Goal: Register for event/course

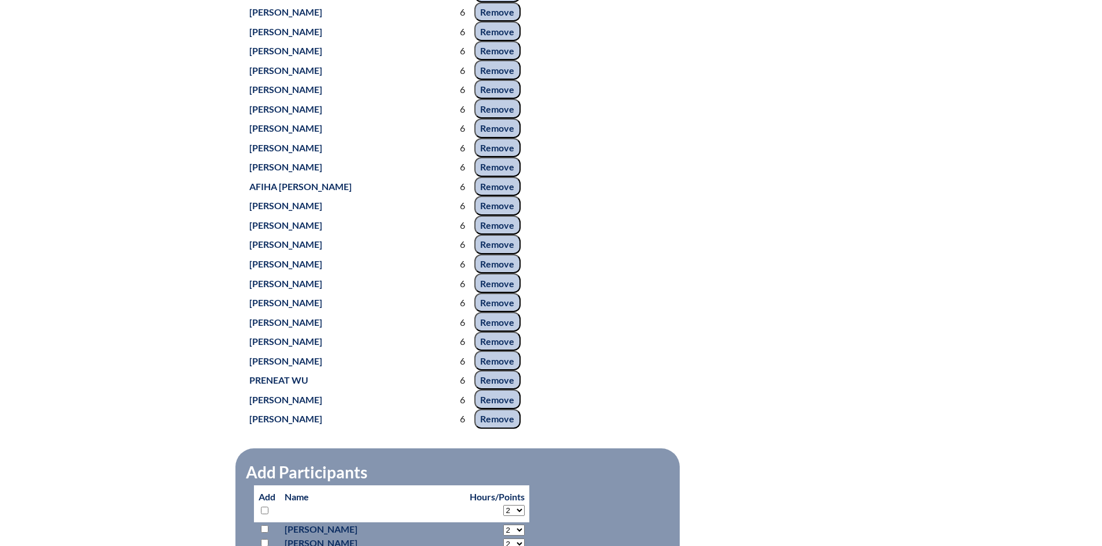
scroll to position [5609, 0]
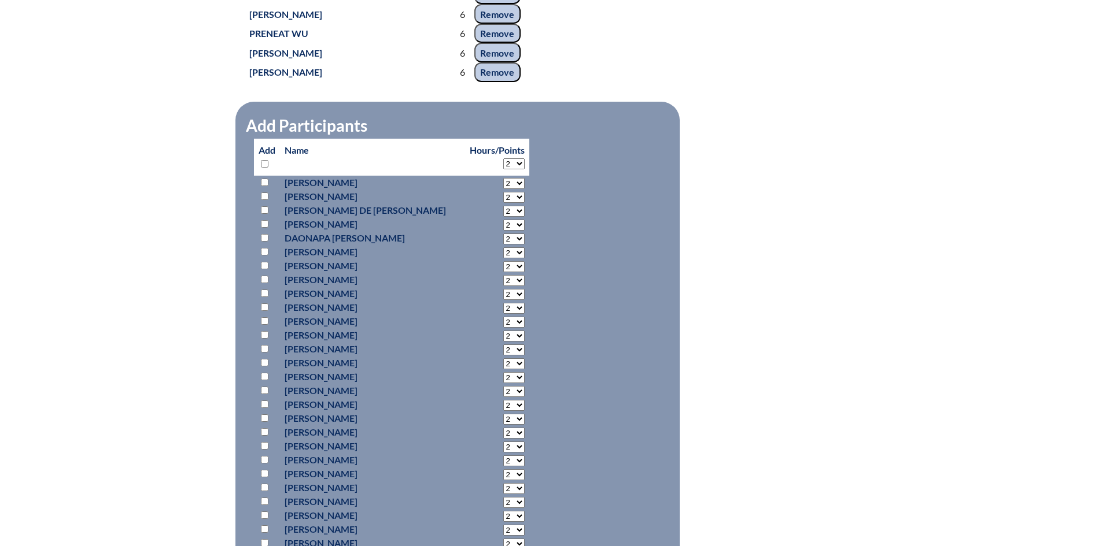
click at [503, 165] on select "2 3 4 5 6 7 8 9 10 11 12 13 14 15 16 17 18 19 20 21 22 23 24 25 26 27 28 29 30 …" at bounding box center [513, 163] width 21 height 11
select select "6"
click at [503, 158] on select "2 3 4 5 6 7 8 9 10 11 12 13 14 15 16 17 18 19 20 21 22 23 24 25 26 27 28 29 30 …" at bounding box center [513, 163] width 21 height 11
select select "6"
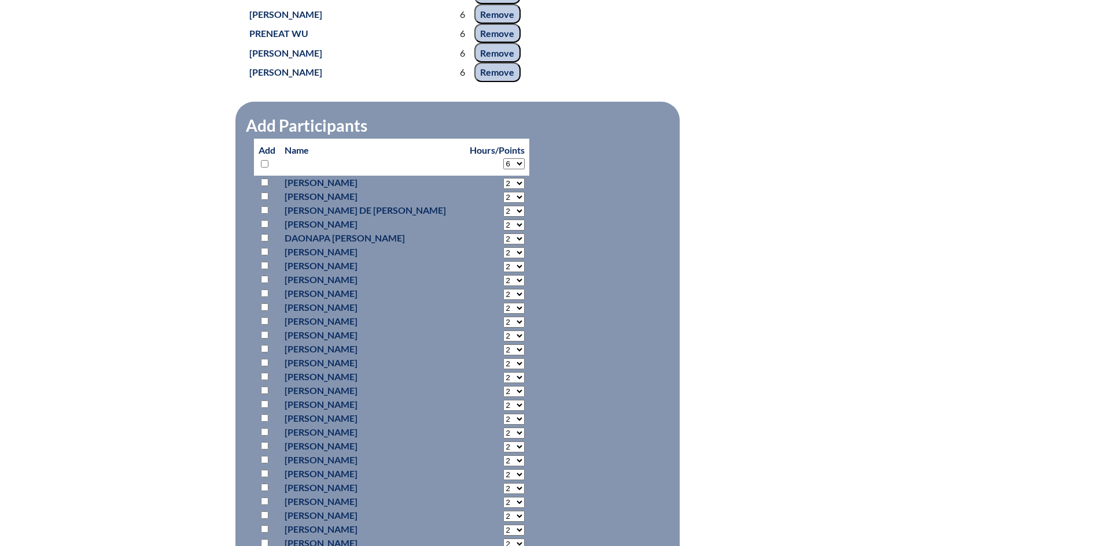
select select "6"
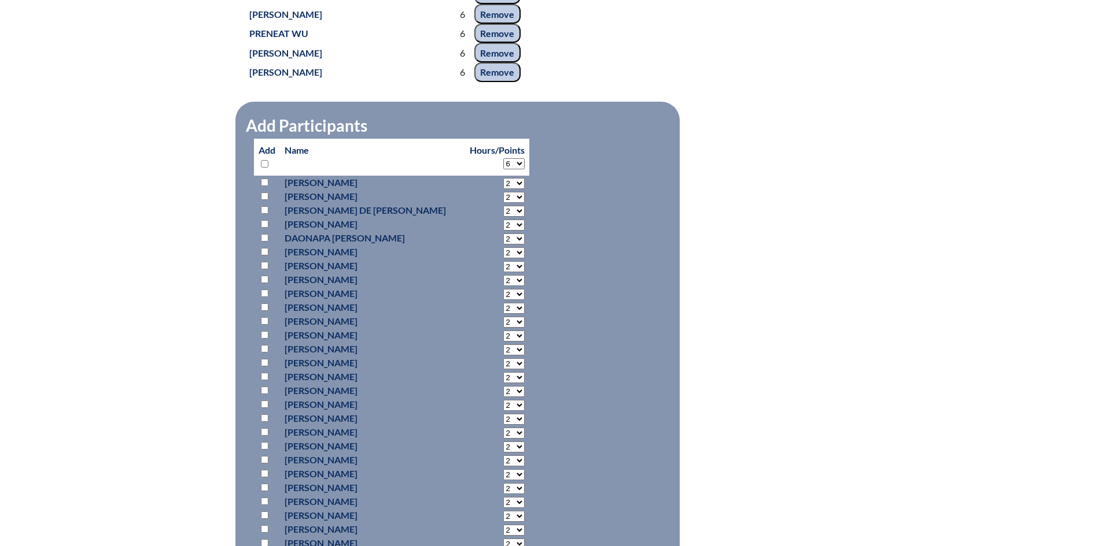
select select "6"
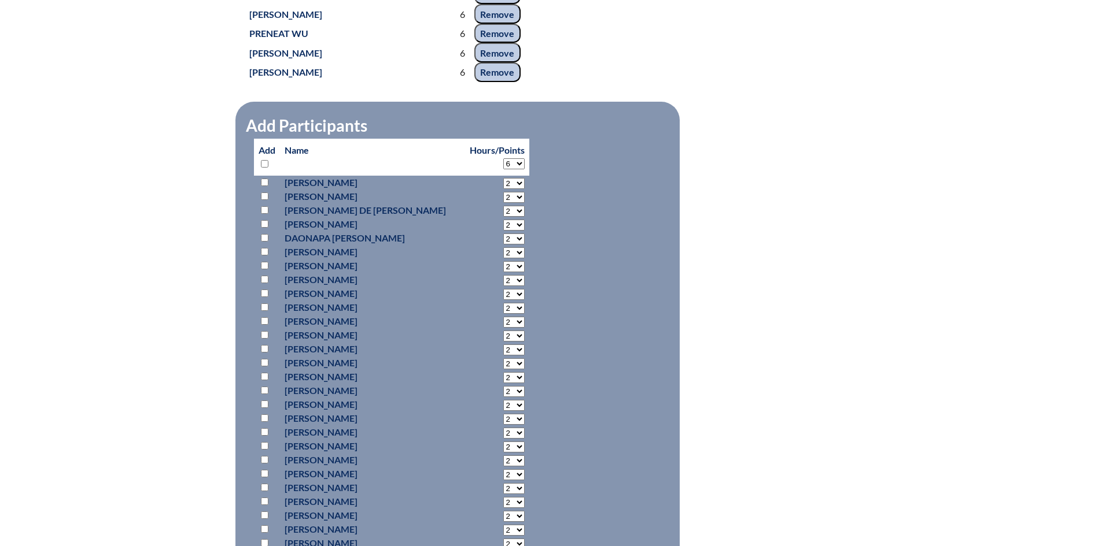
select select "6"
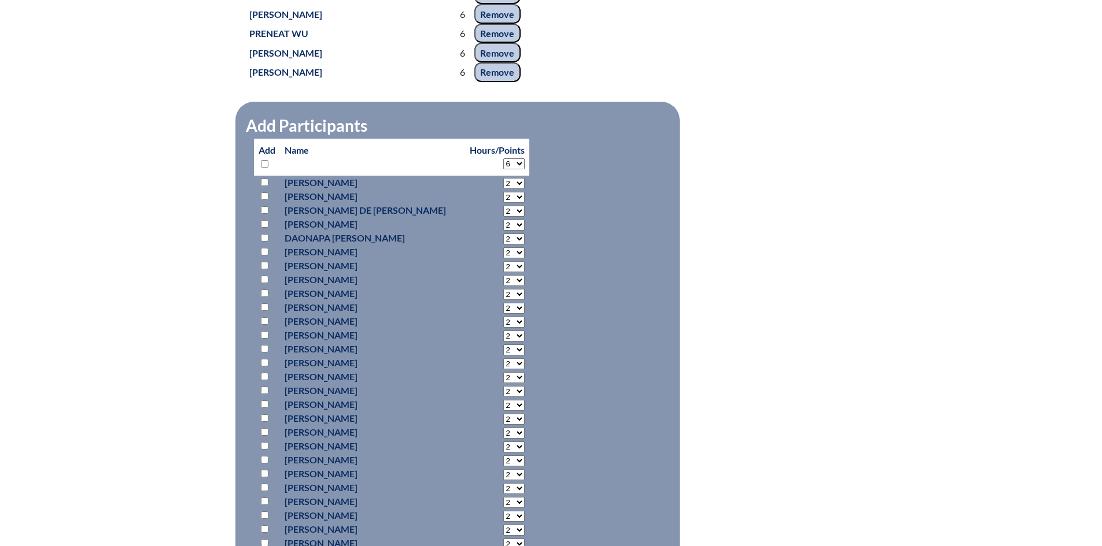
select select "6"
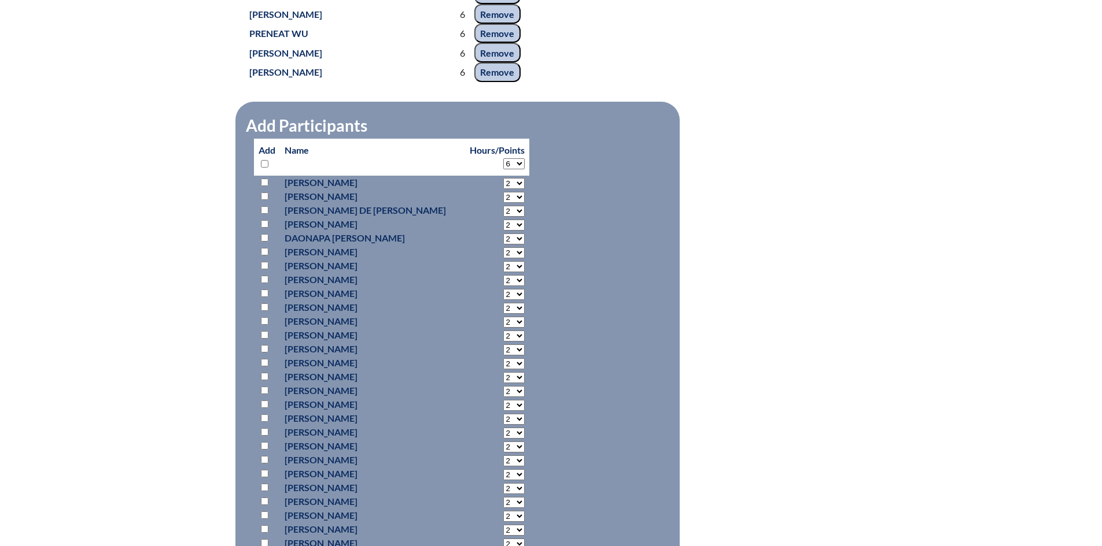
select select "6"
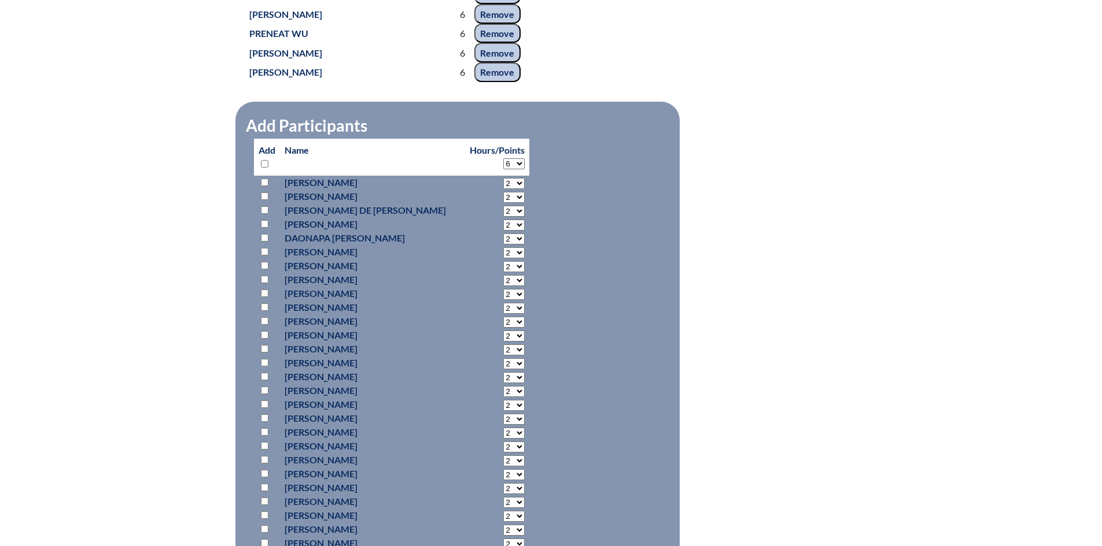
select select "6"
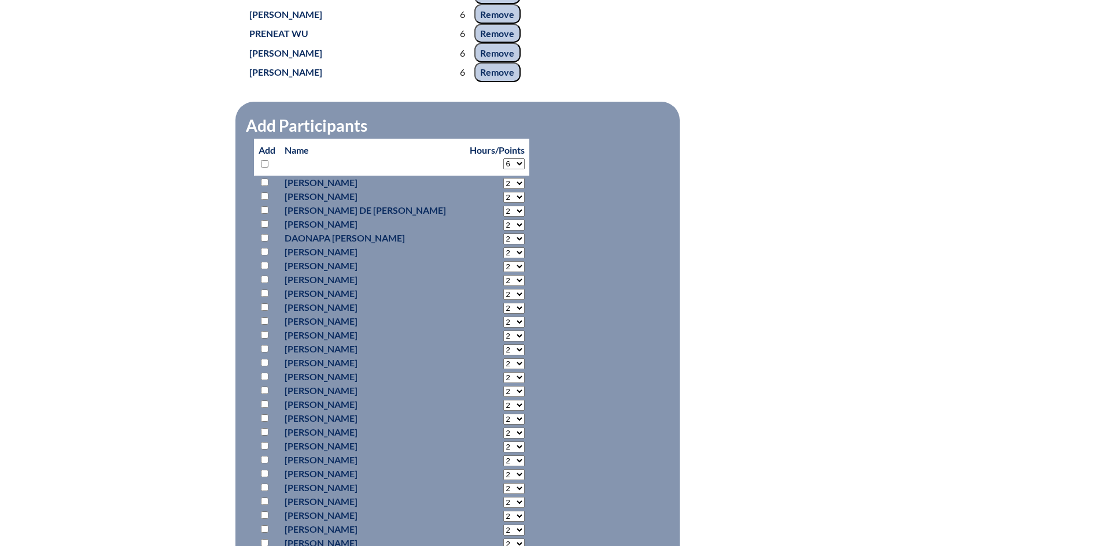
select select "6"
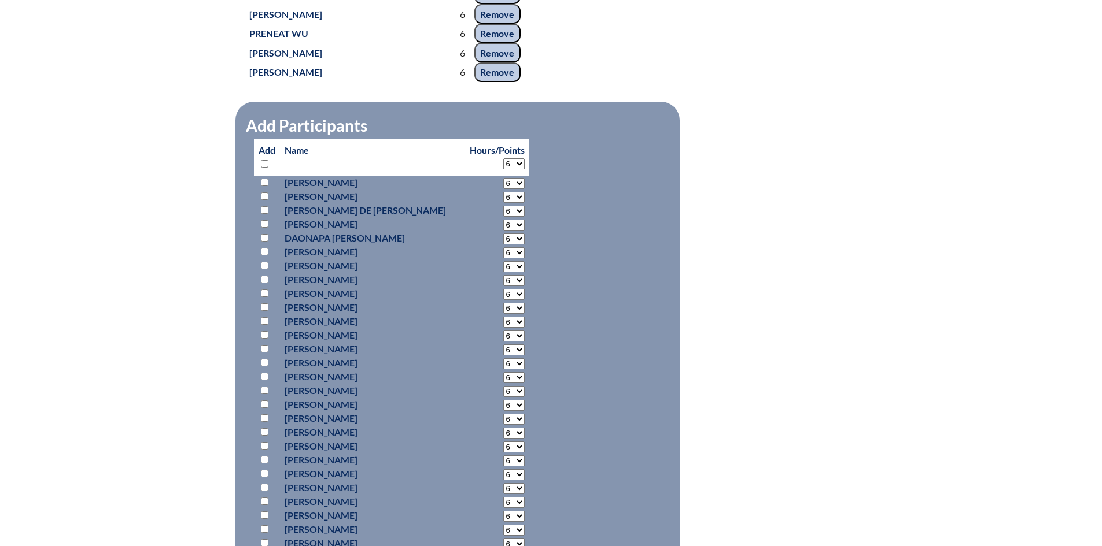
select select "6"
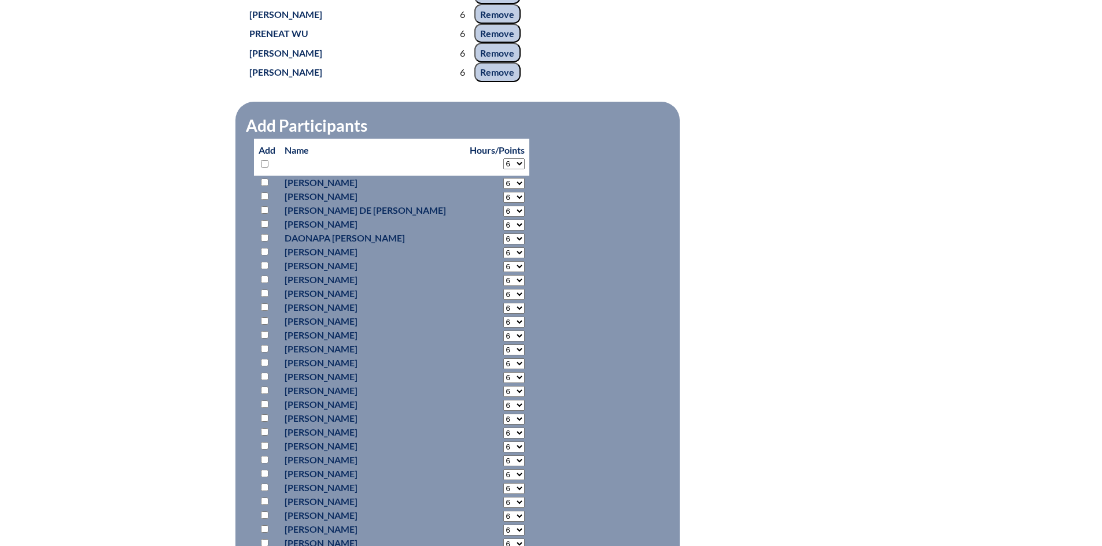
select select "6"
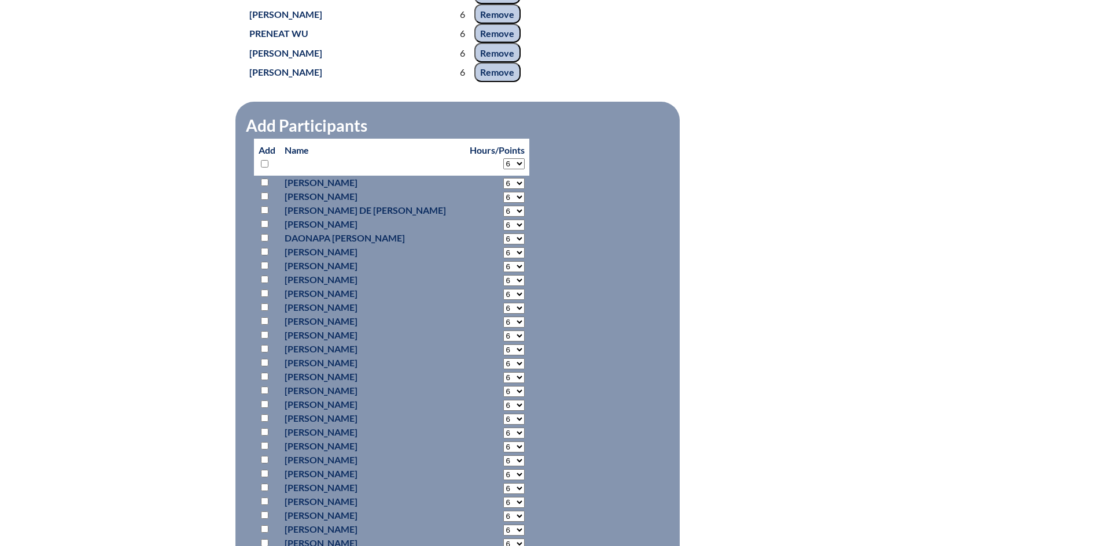
select select "6"
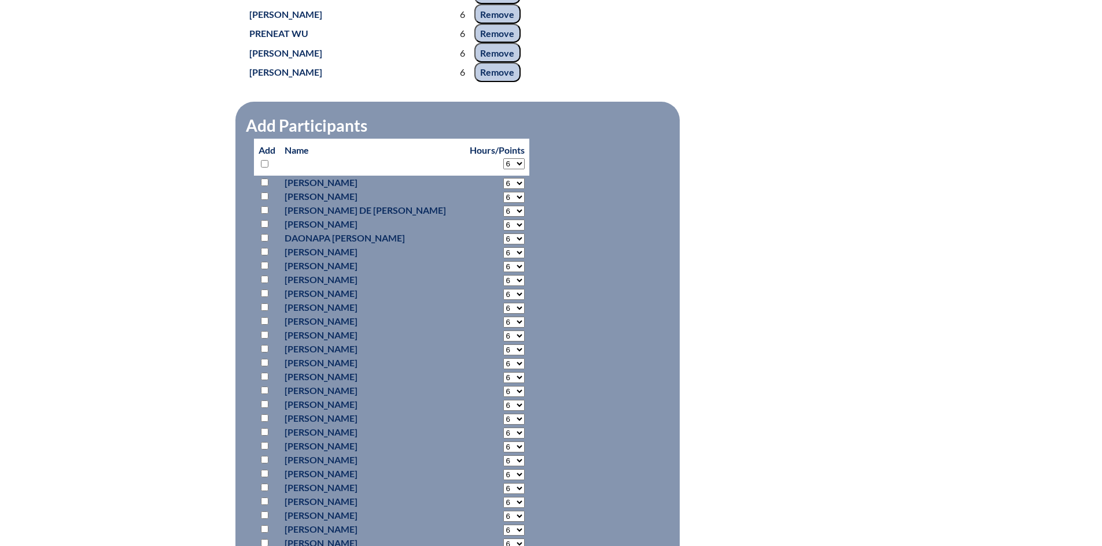
select select "6"
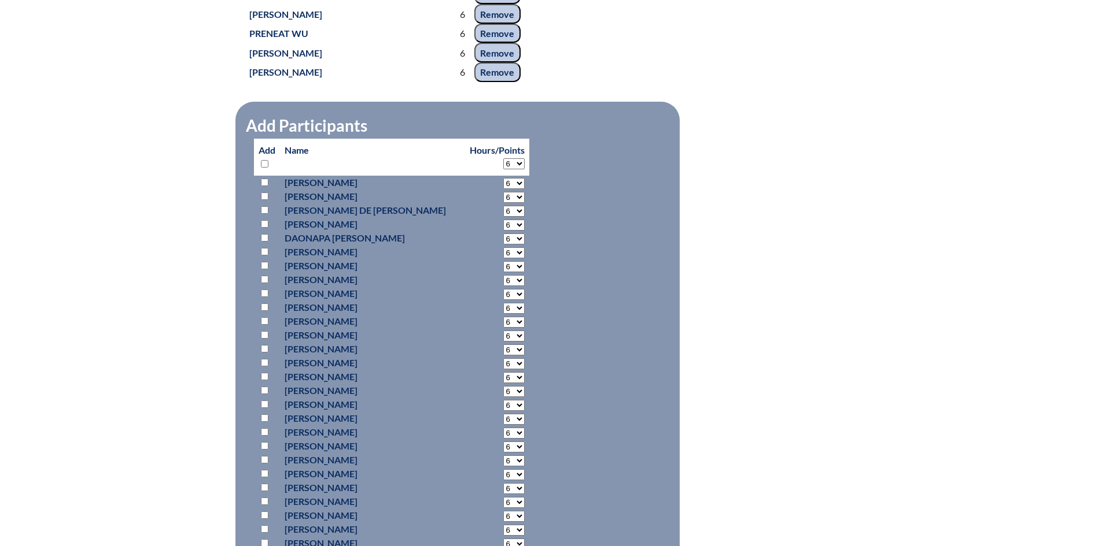
select select "6"
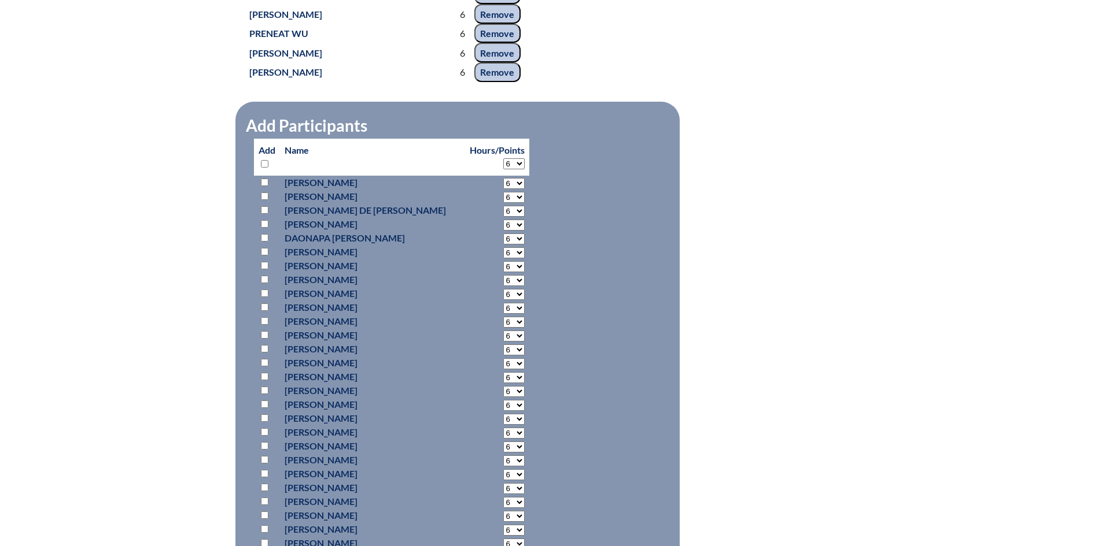
select select "6"
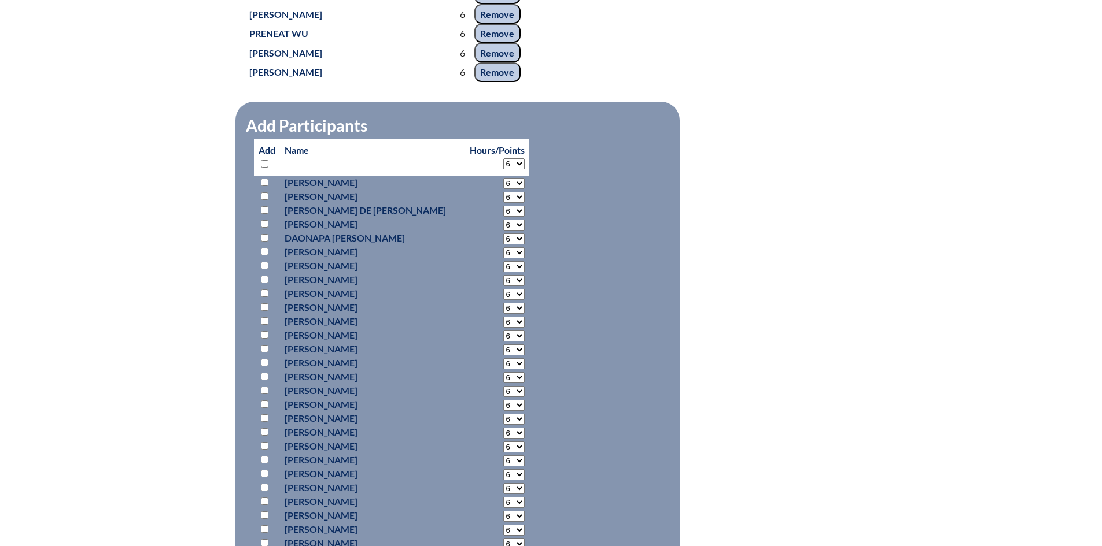
select select "6"
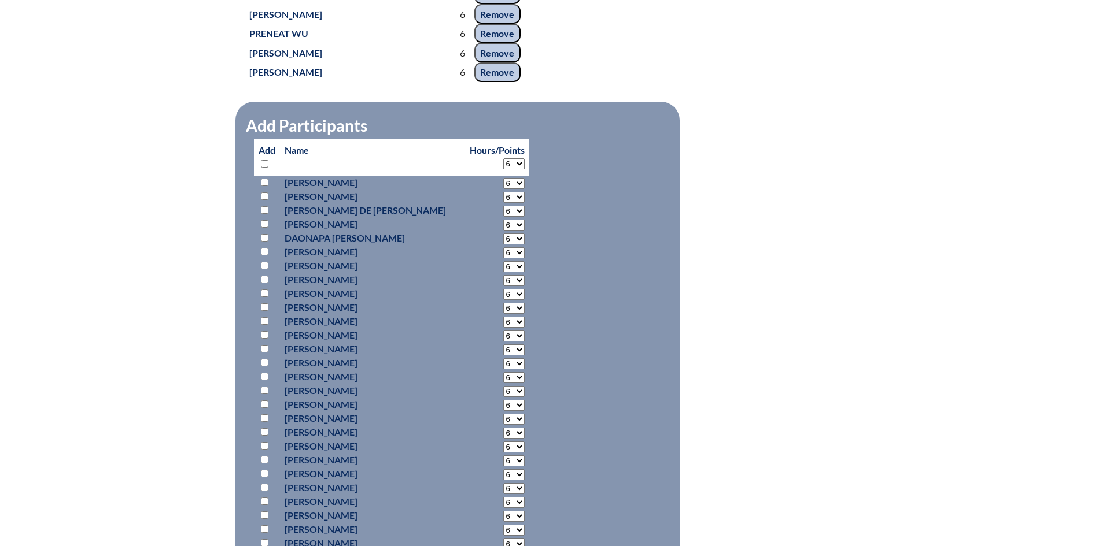
select select "6"
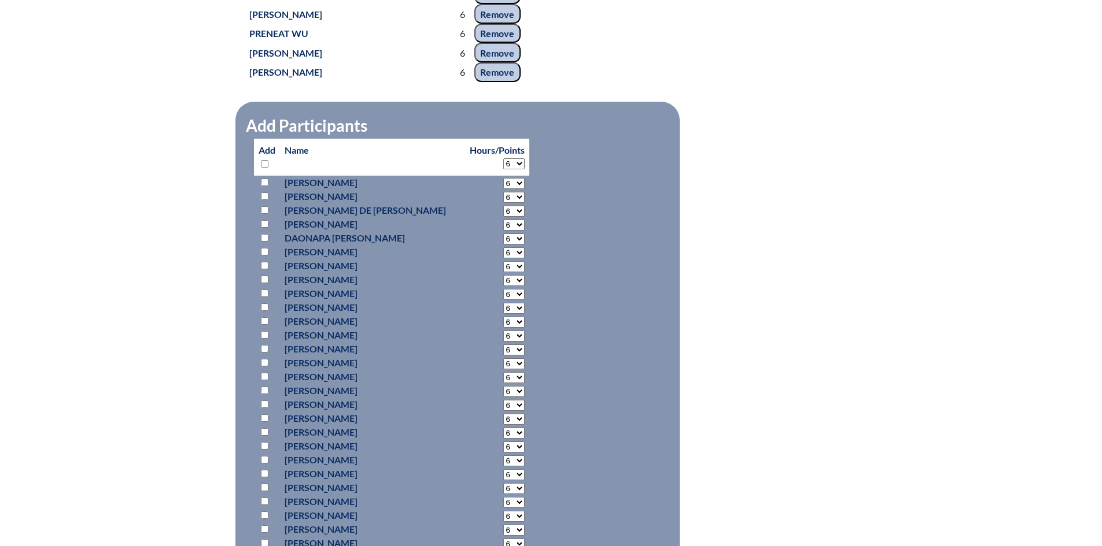
select select "6"
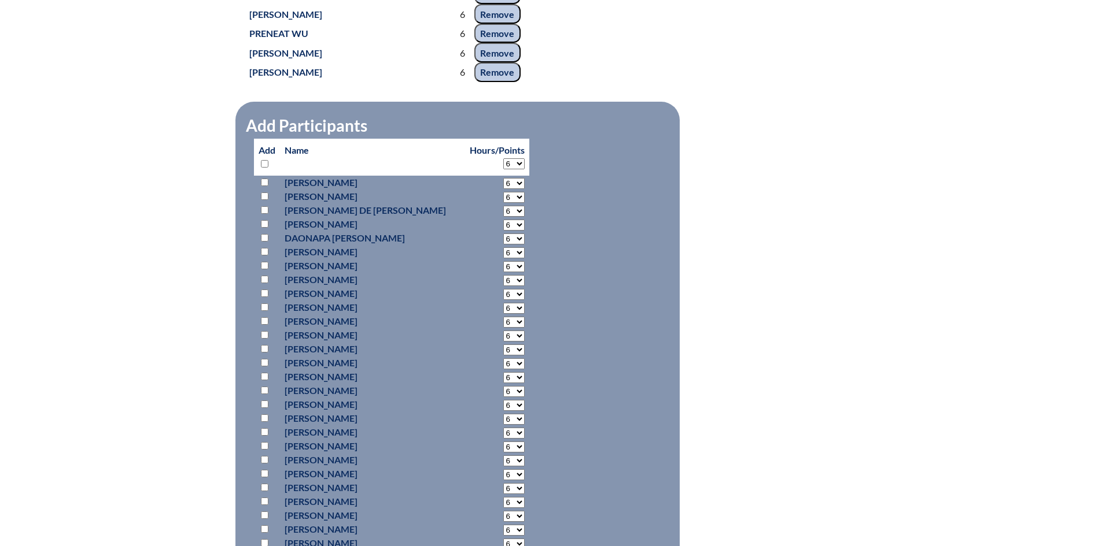
select select "6"
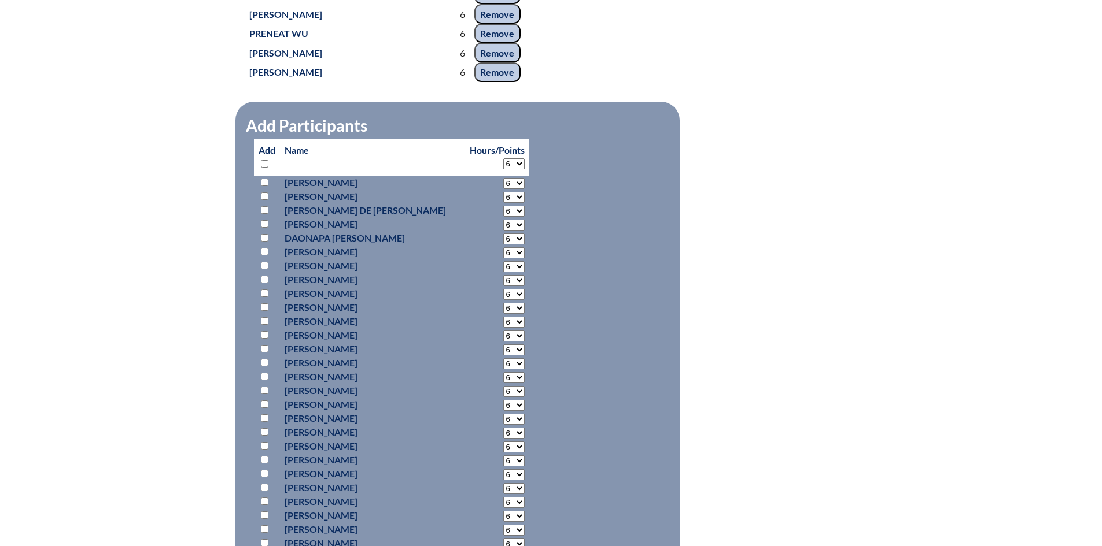
select select "6"
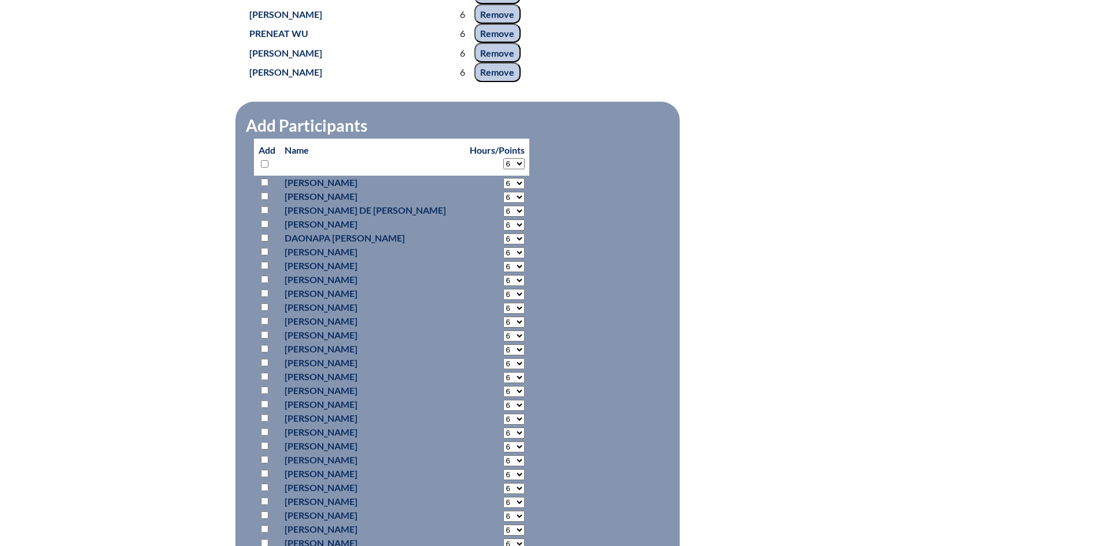
select select "6"
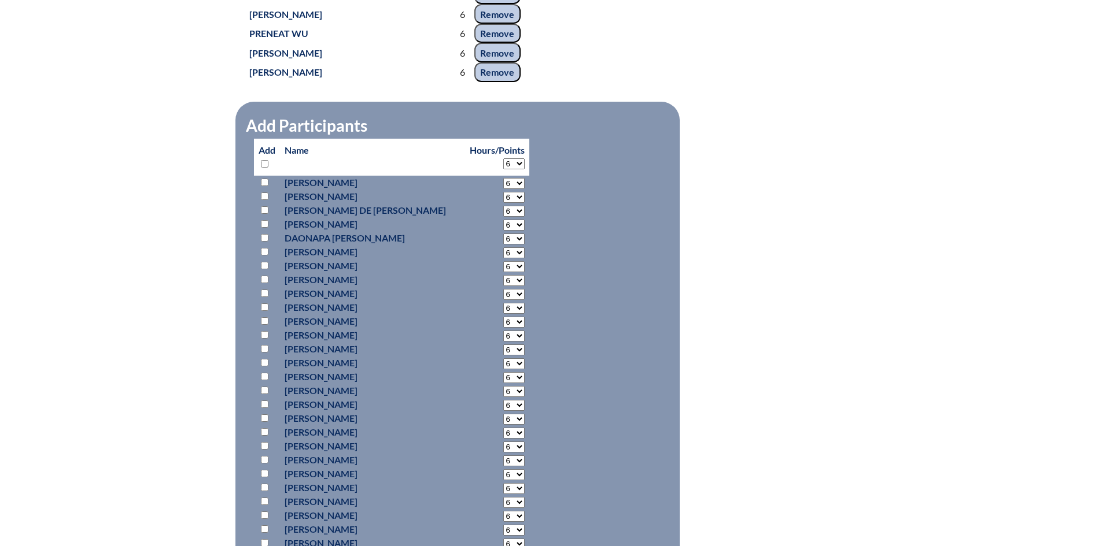
select select "6"
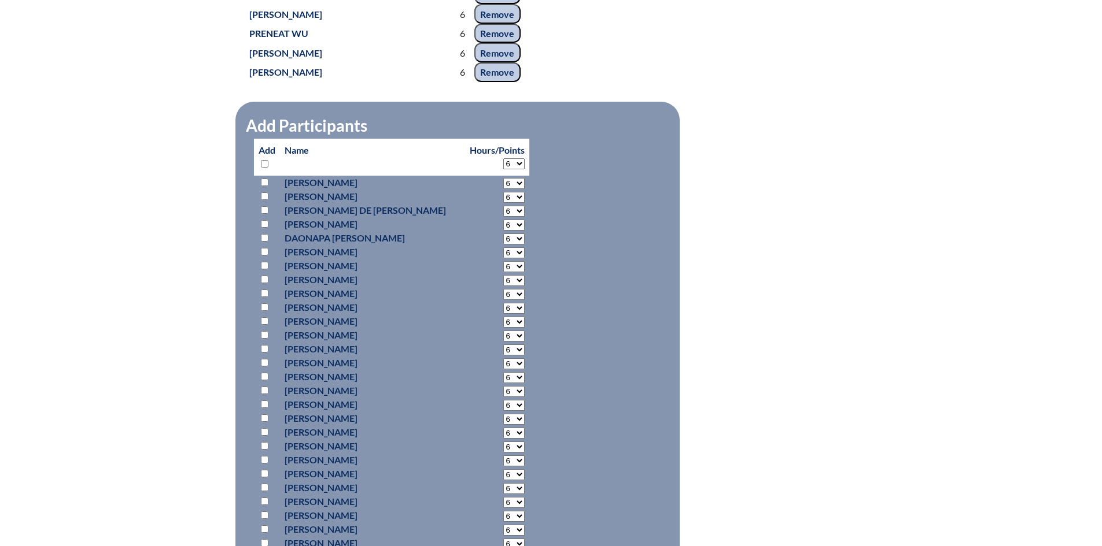
select select "6"
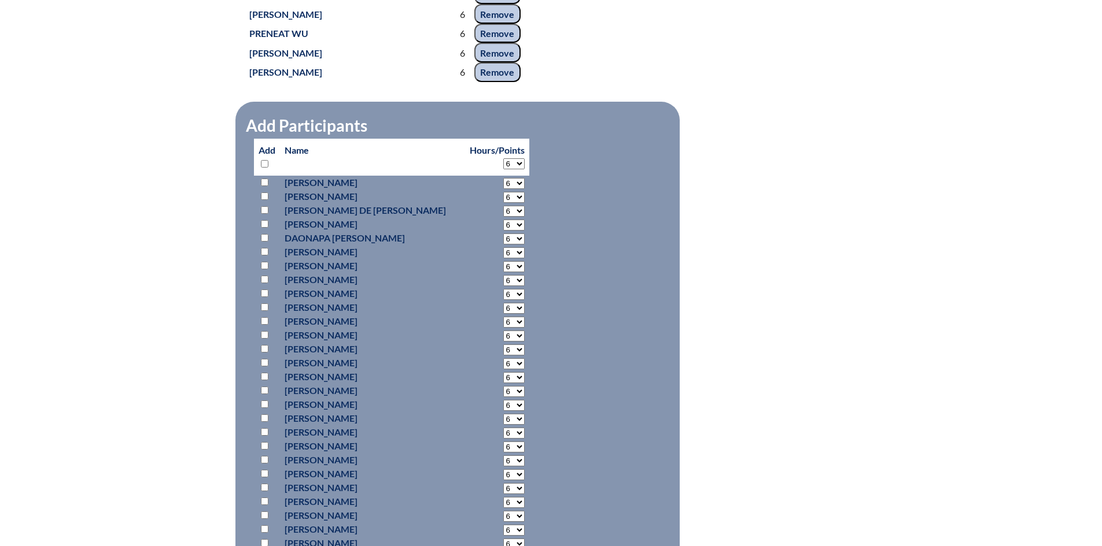
select select "6"
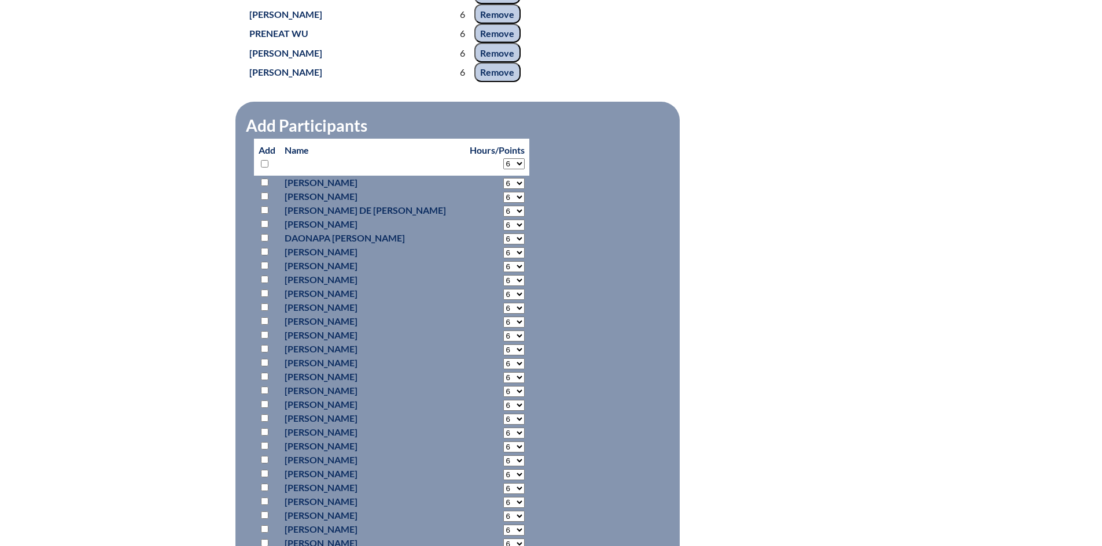
select select "6"
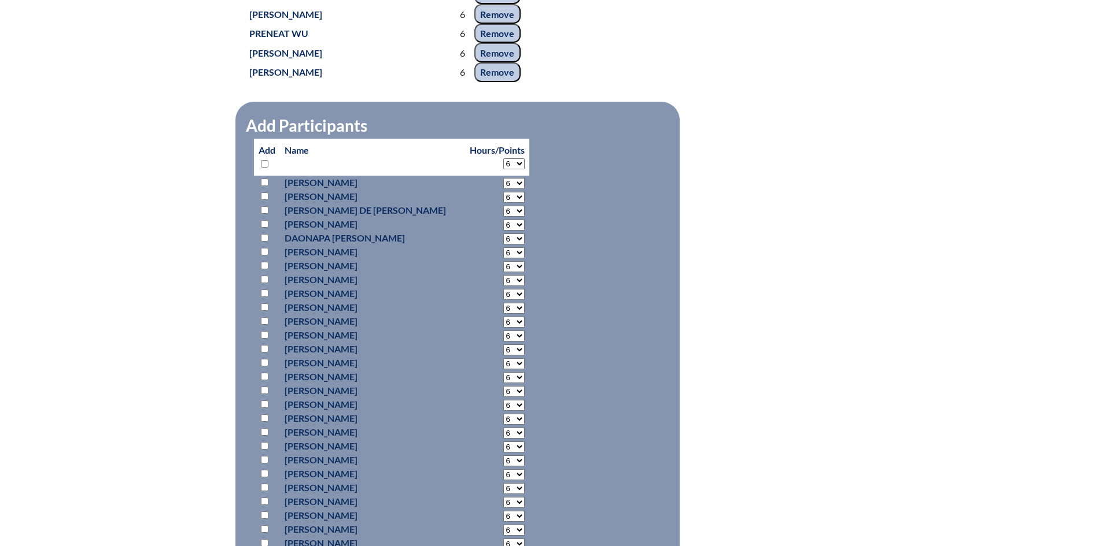
select select "6"
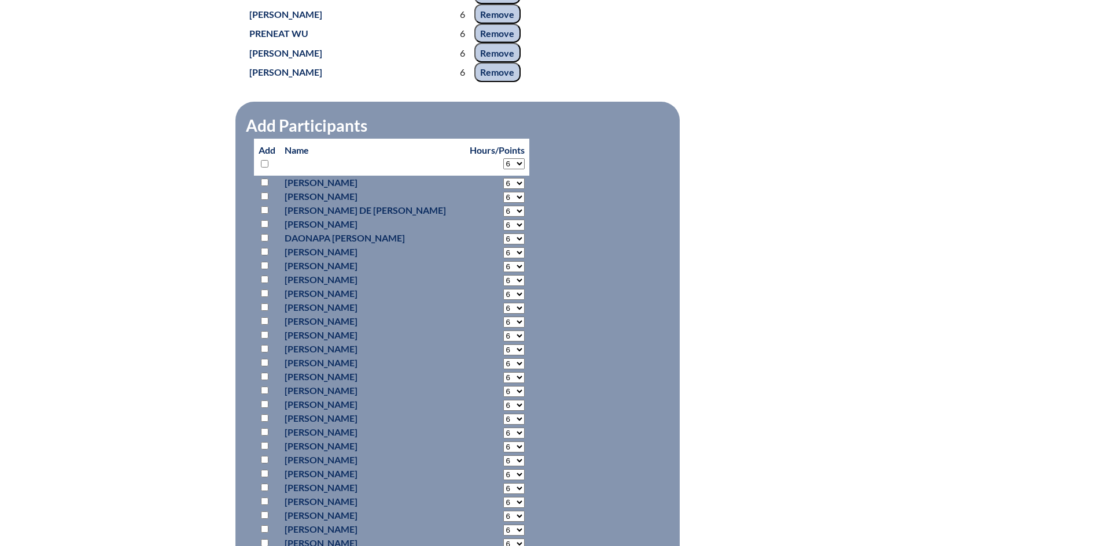
select select "6"
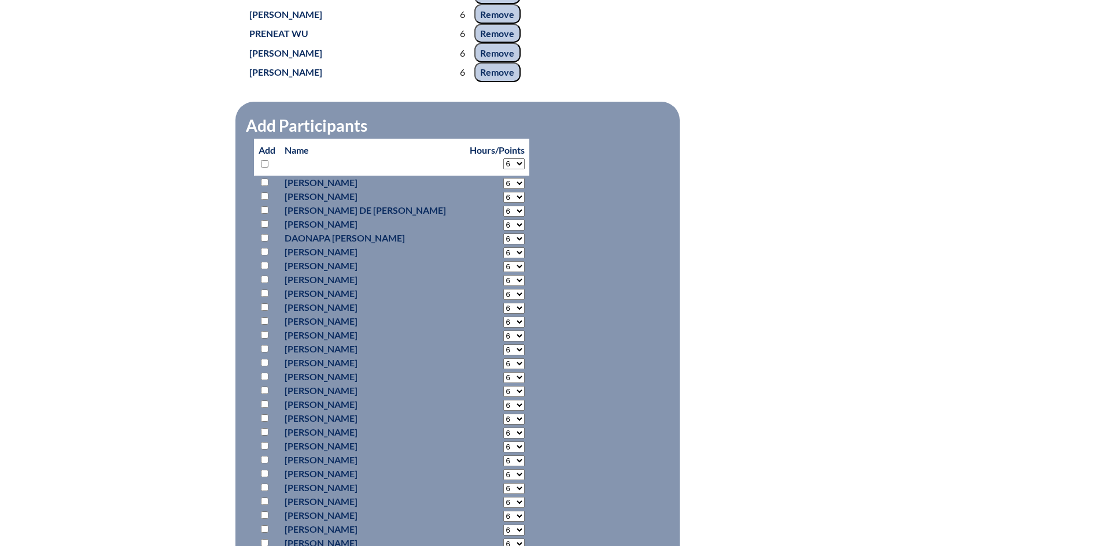
select select "6"
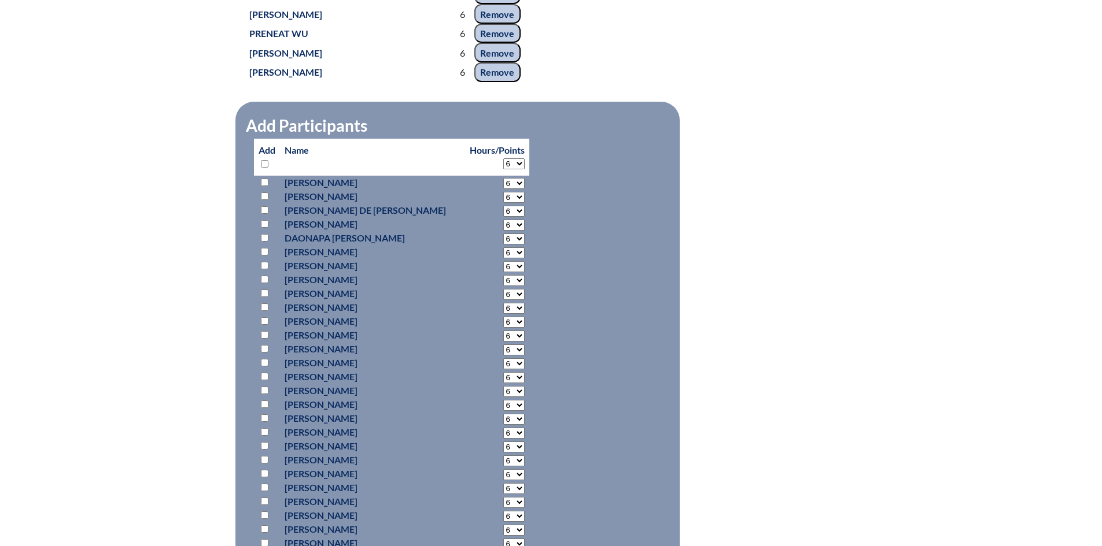
select select "6"
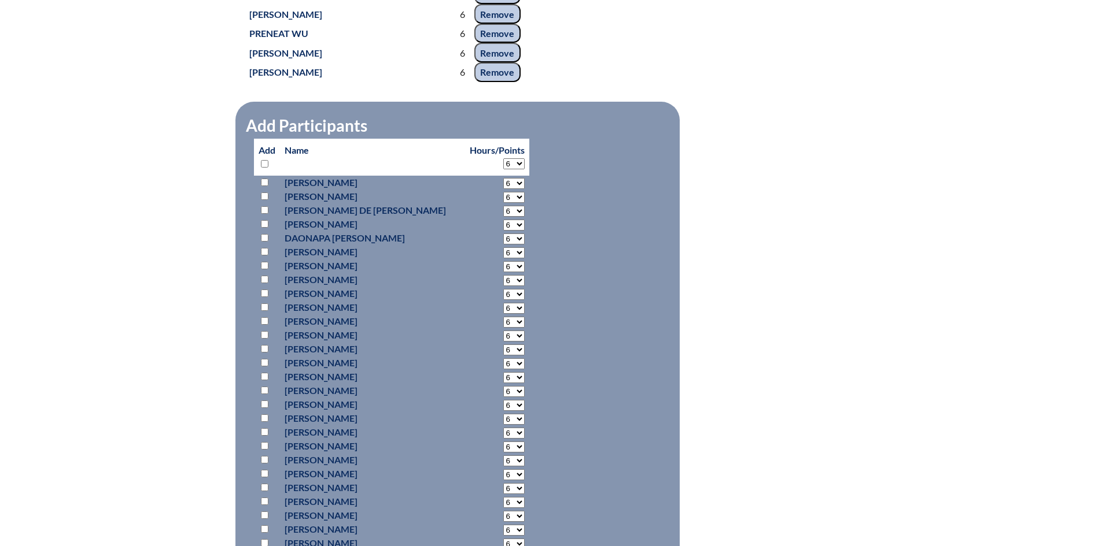
select select "6"
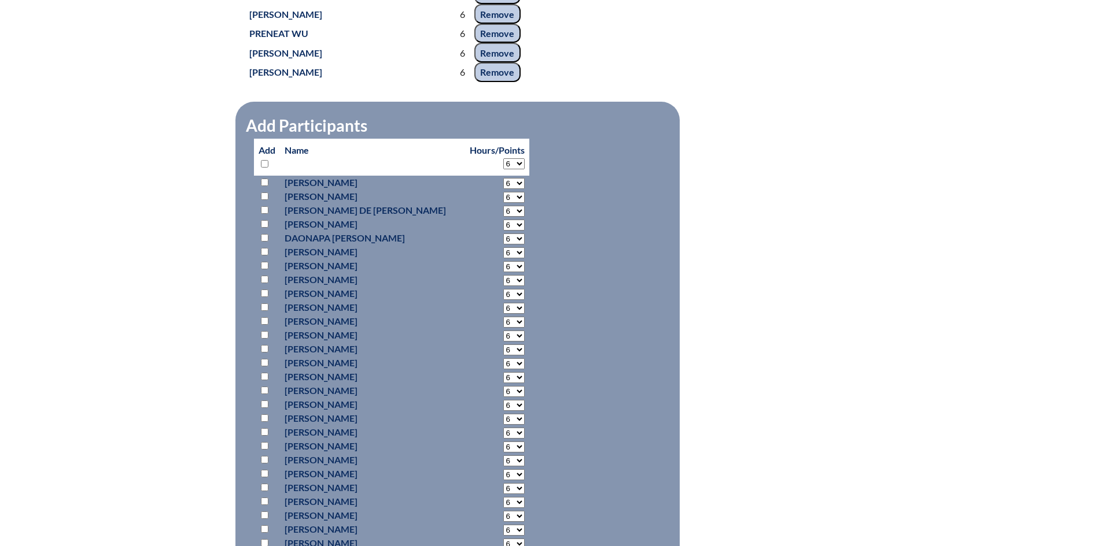
select select "6"
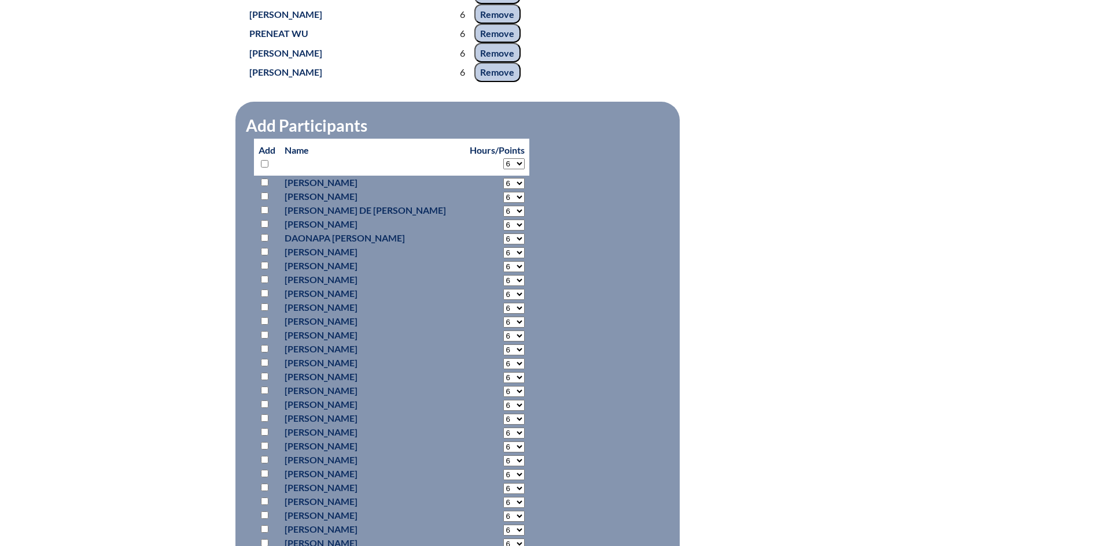
select select "6"
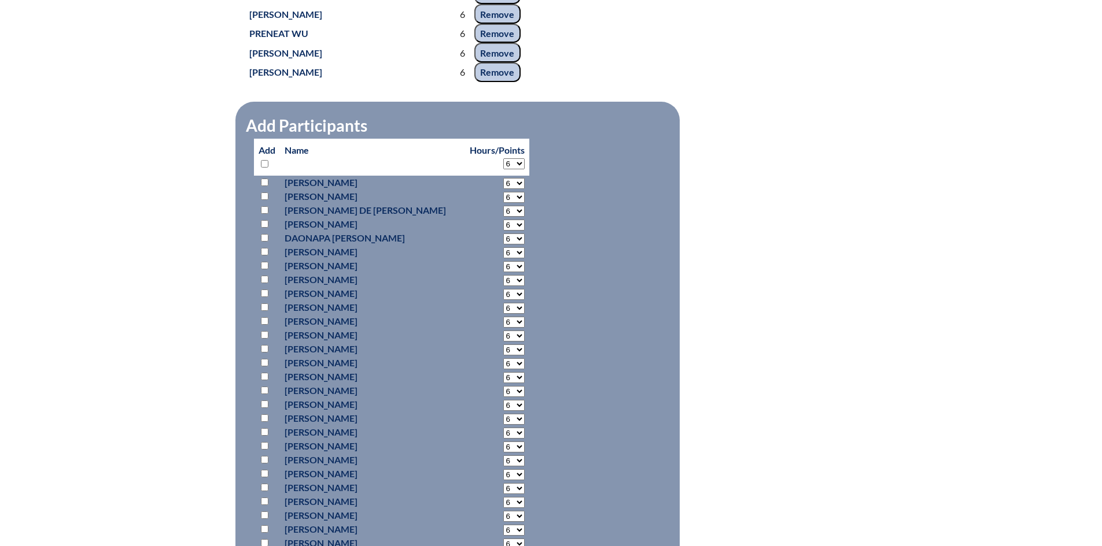
select select "6"
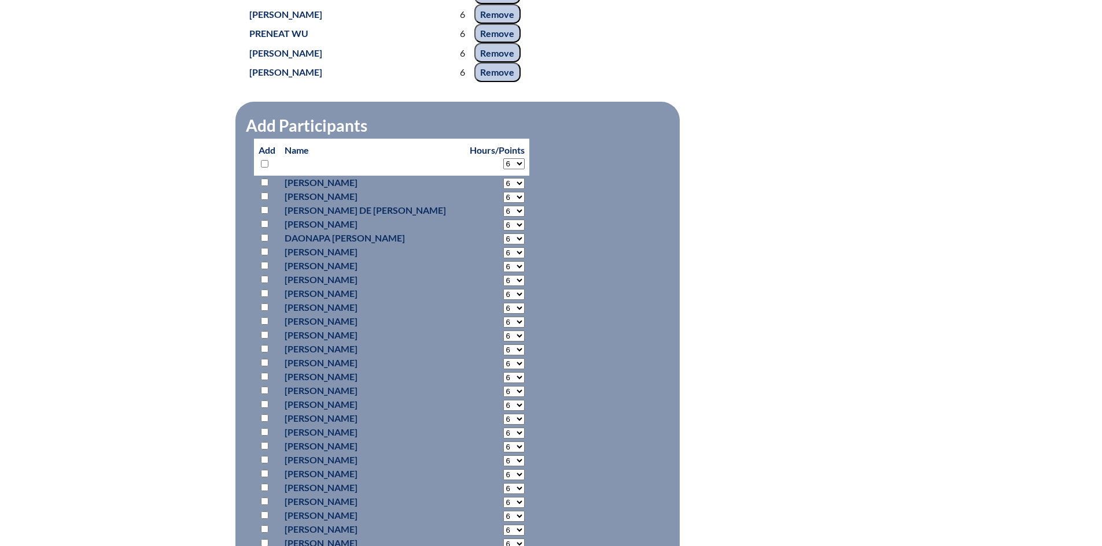
select select "6"
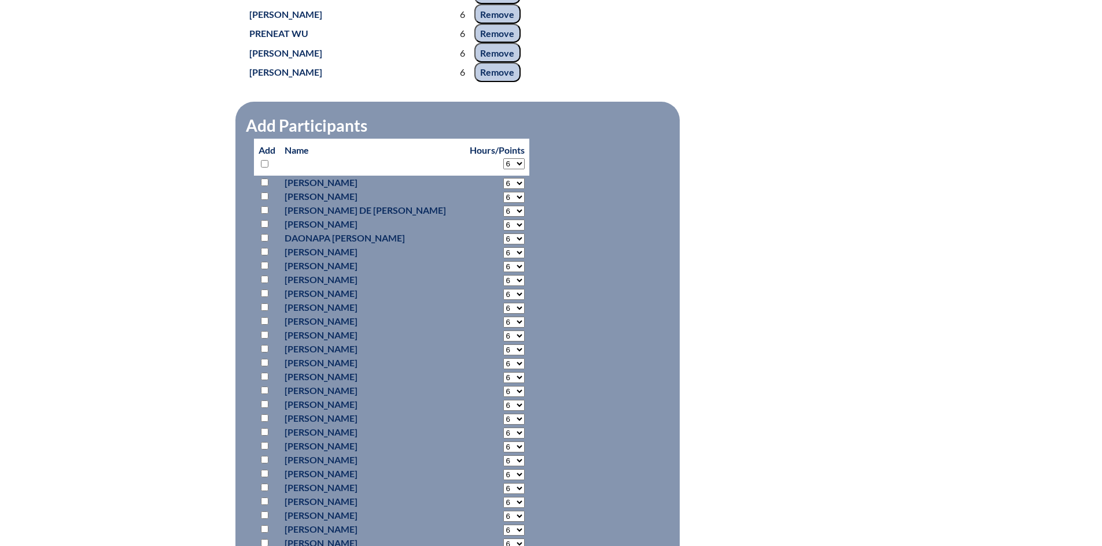
select select "6"
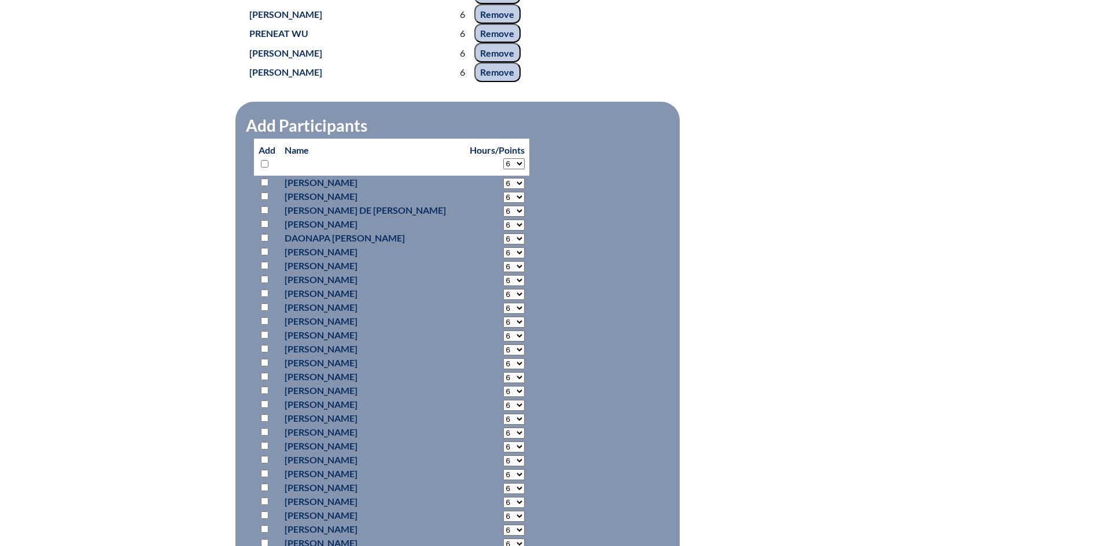
select select "6"
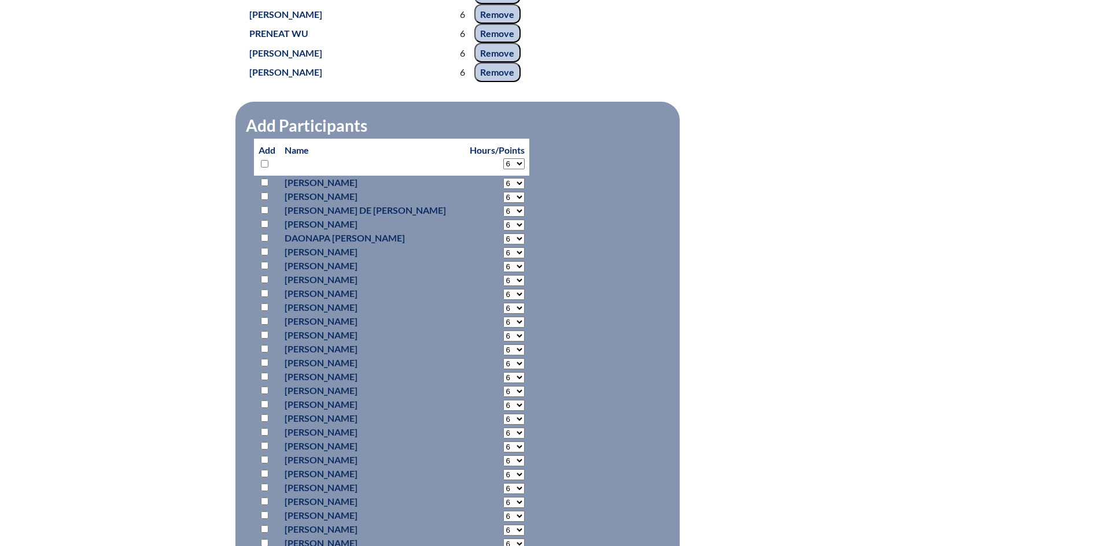
select select "6"
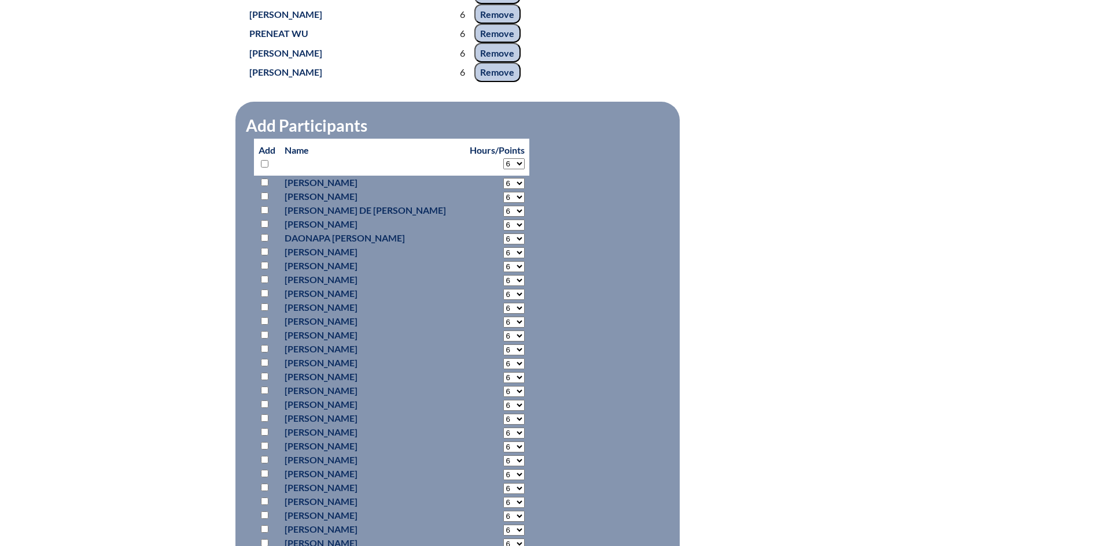
select select "6"
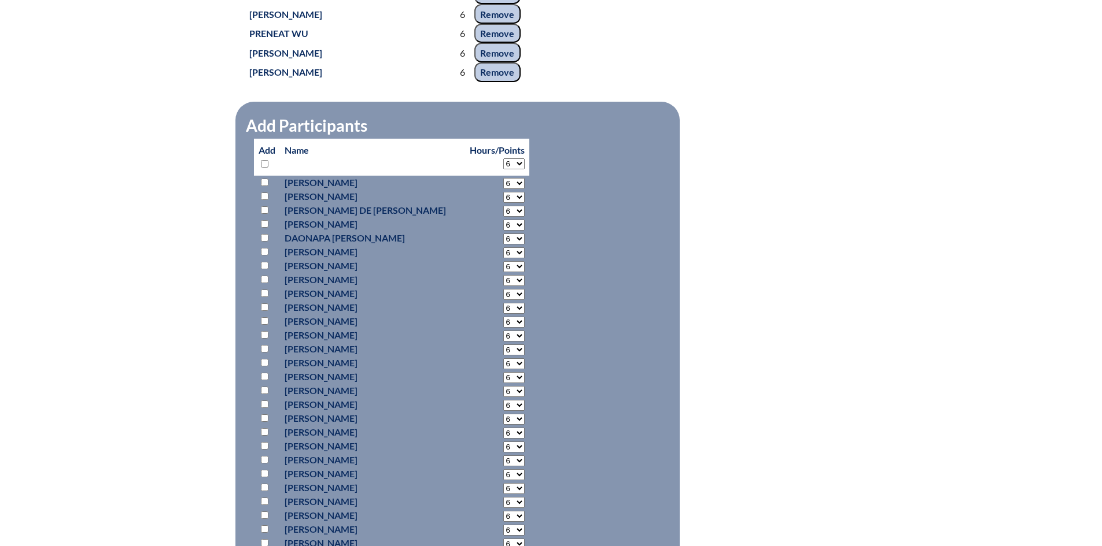
select select "6"
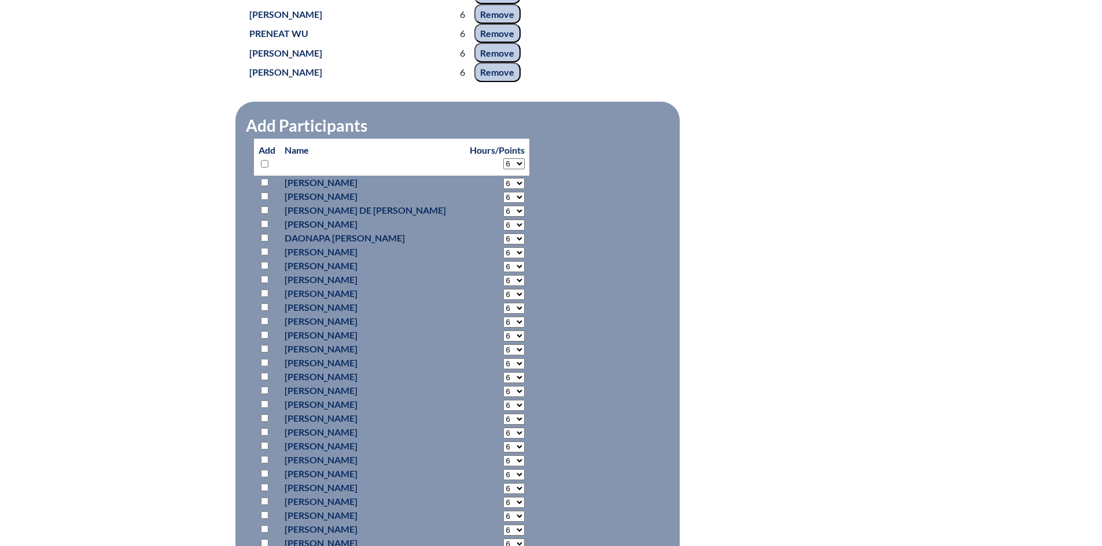
select select "6"
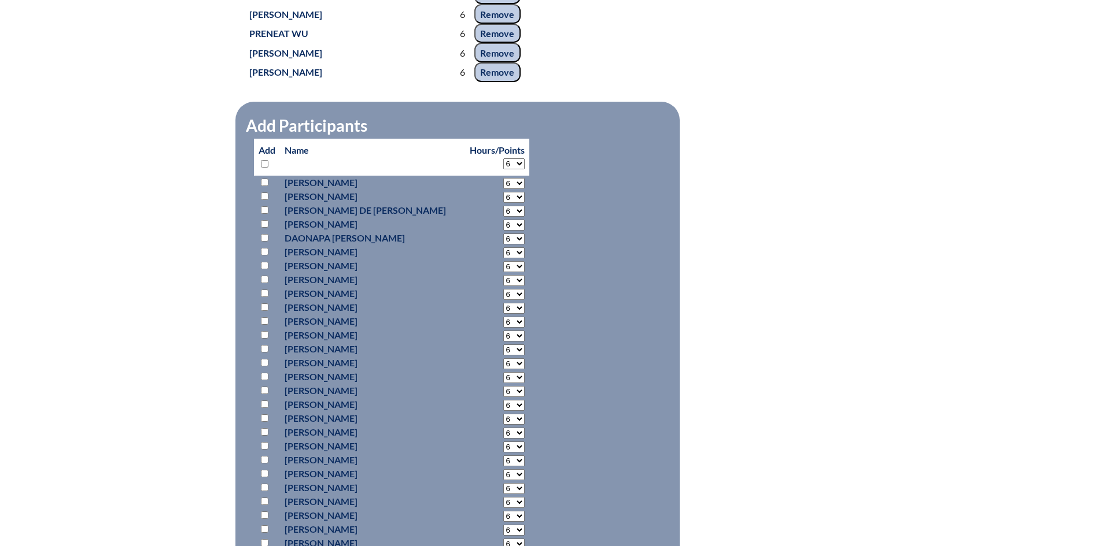
select select "6"
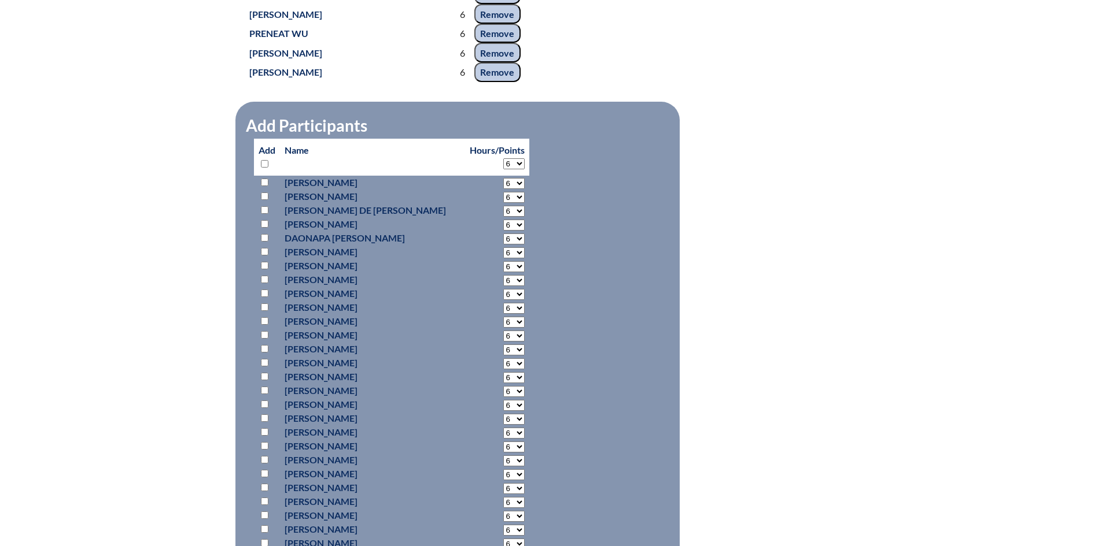
select select "6"
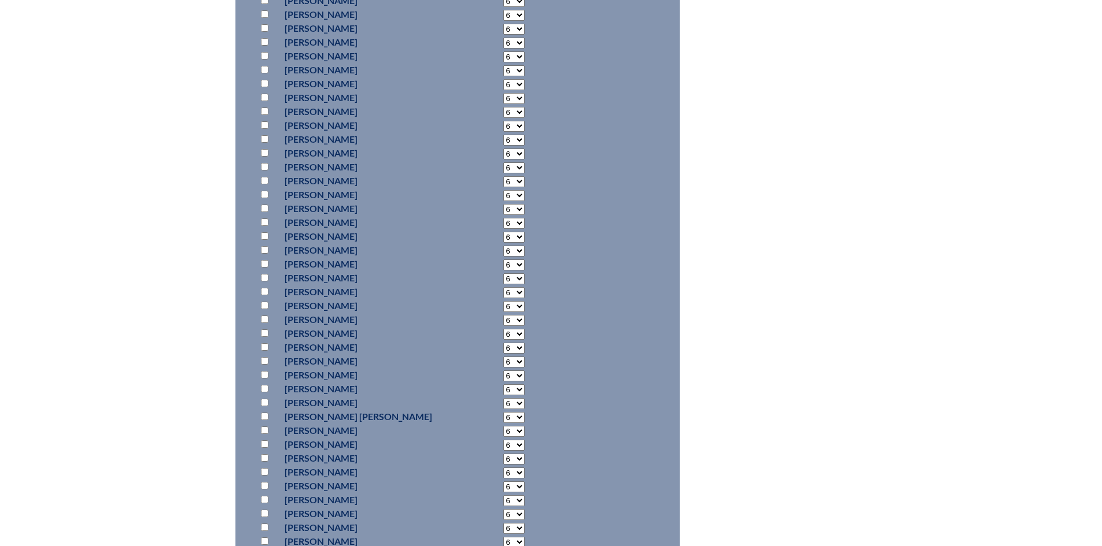
scroll to position [8745, 0]
click at [263, 391] on input "checkbox" at bounding box center [265, 392] width 8 height 8
click at [264, 441] on input "checkbox" at bounding box center [265, 443] width 8 height 8
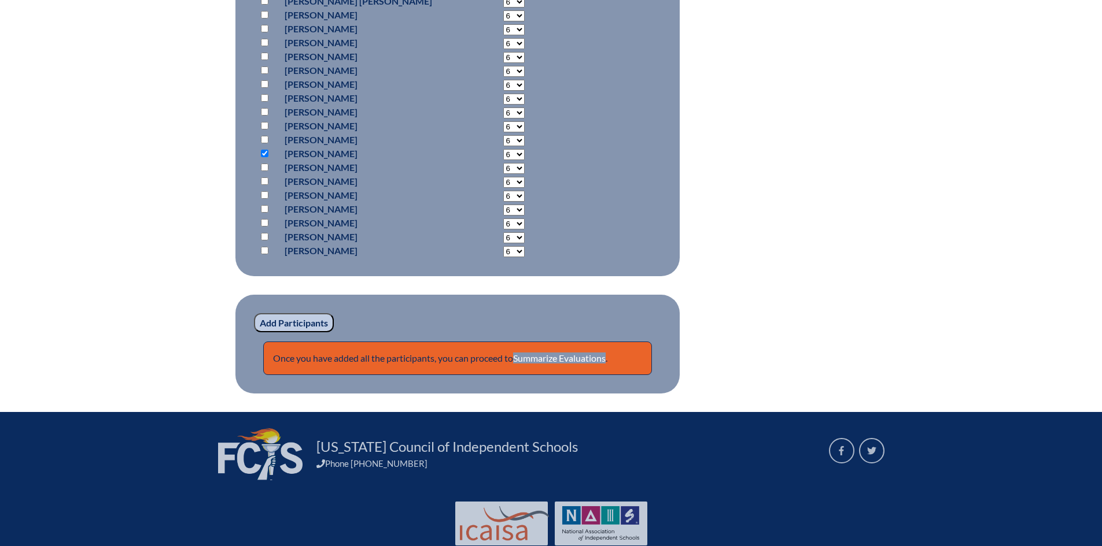
click at [298, 322] on input "Add Participants" at bounding box center [294, 323] width 80 height 20
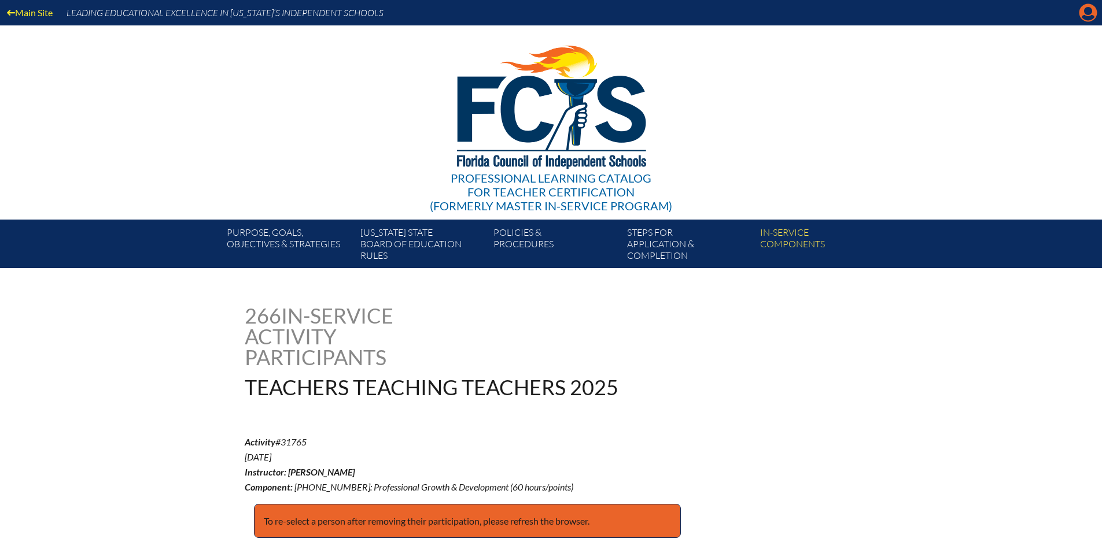
click at [1084, 14] on icon at bounding box center [1088, 13] width 18 height 18
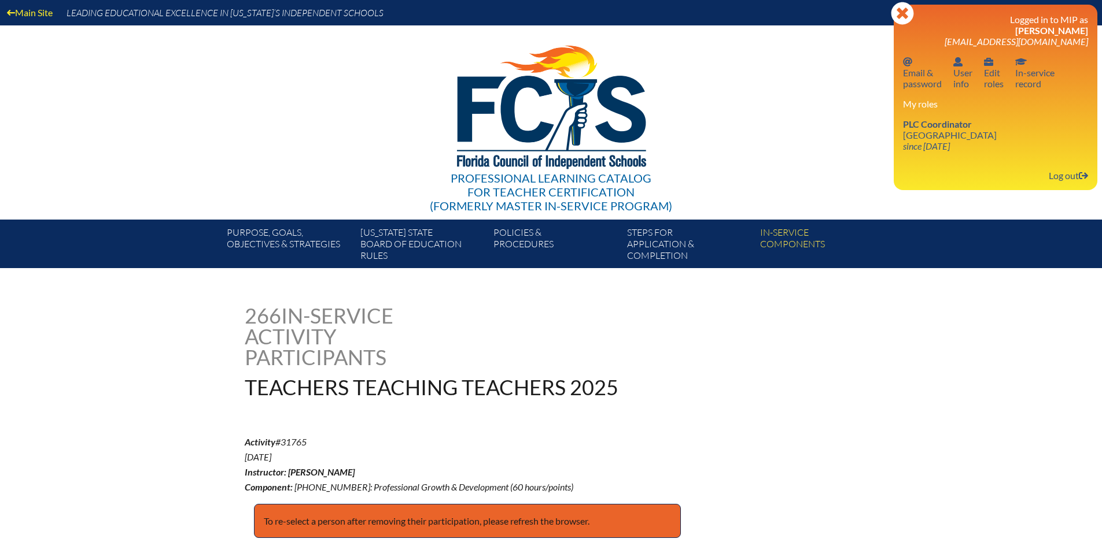
click at [829, 372] on div "266 In-service Activity Participants Teachers Teaching Teachers 2025" at bounding box center [551, 351] width 613 height 93
click at [664, 386] on div "266 In-service Activity Participants Teachers Teaching Teachers 2025" at bounding box center [551, 351] width 613 height 93
click at [906, 19] on icon "Close" at bounding box center [902, 13] width 23 height 23
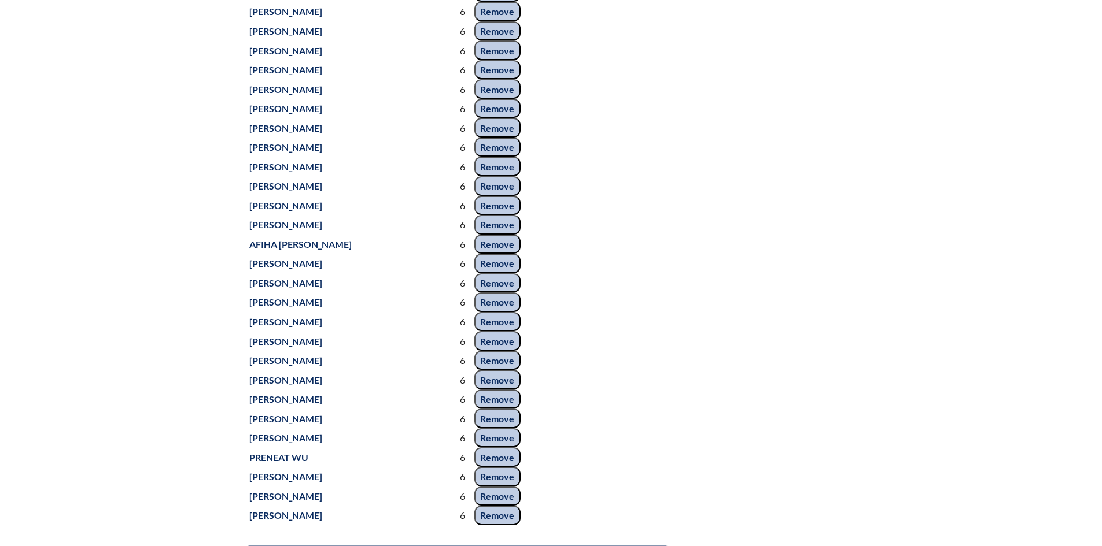
scroll to position [5551, 0]
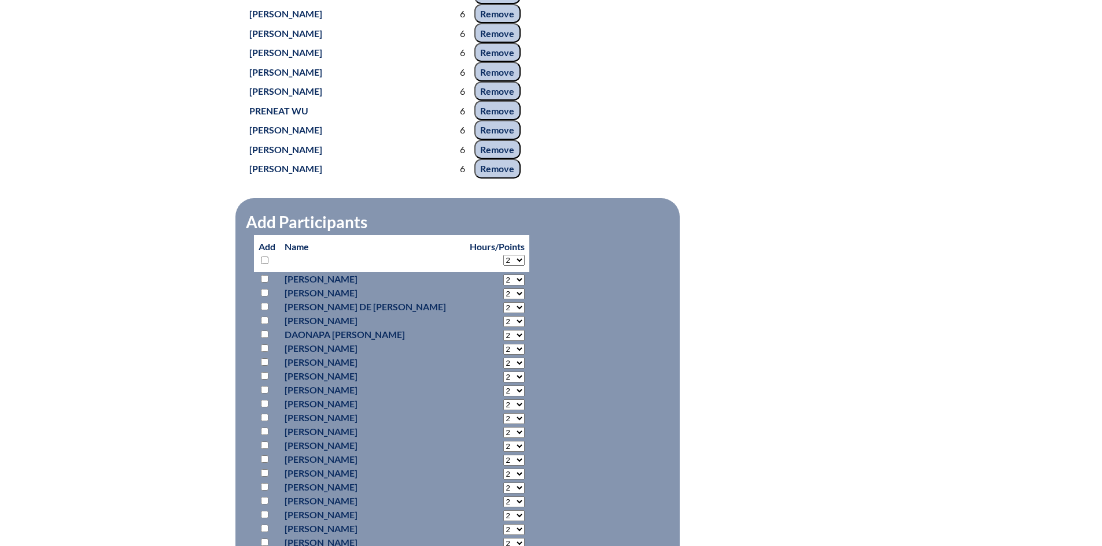
click at [503, 260] on select "2 3 4 5 6 7 8 9 10 11 12 13 14 15 16 17 18 19 20 21 22 23 24 25 26 27 28 29 30 …" at bounding box center [513, 260] width 21 height 11
select select "6"
click at [503, 255] on select "2 3 4 5 6 7 8 9 10 11 12 13 14 15 16 17 18 19 20 21 22 23 24 25 26 27 28 29 30 …" at bounding box center [513, 260] width 21 height 11
select select "6"
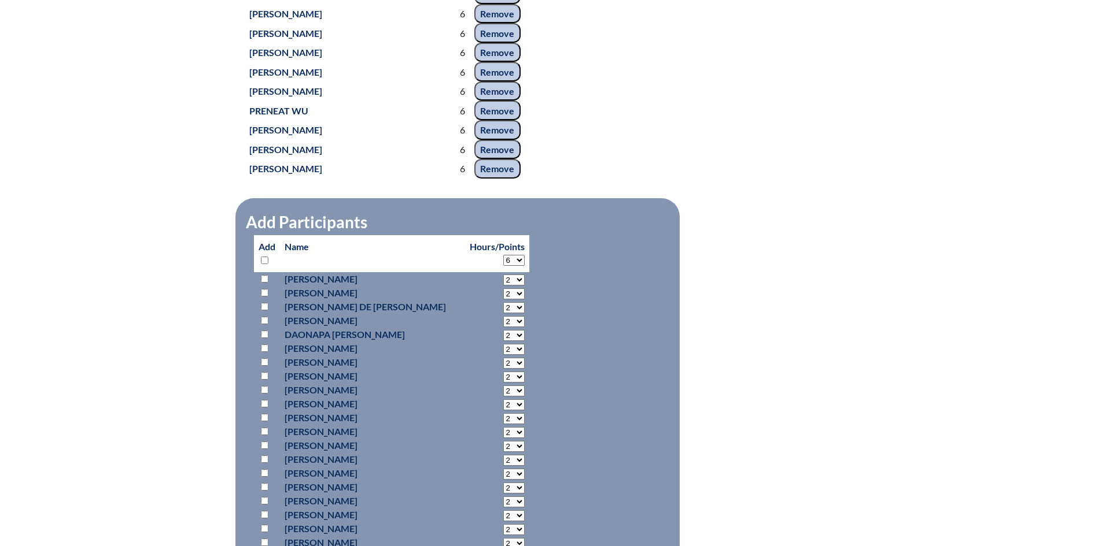
select select "6"
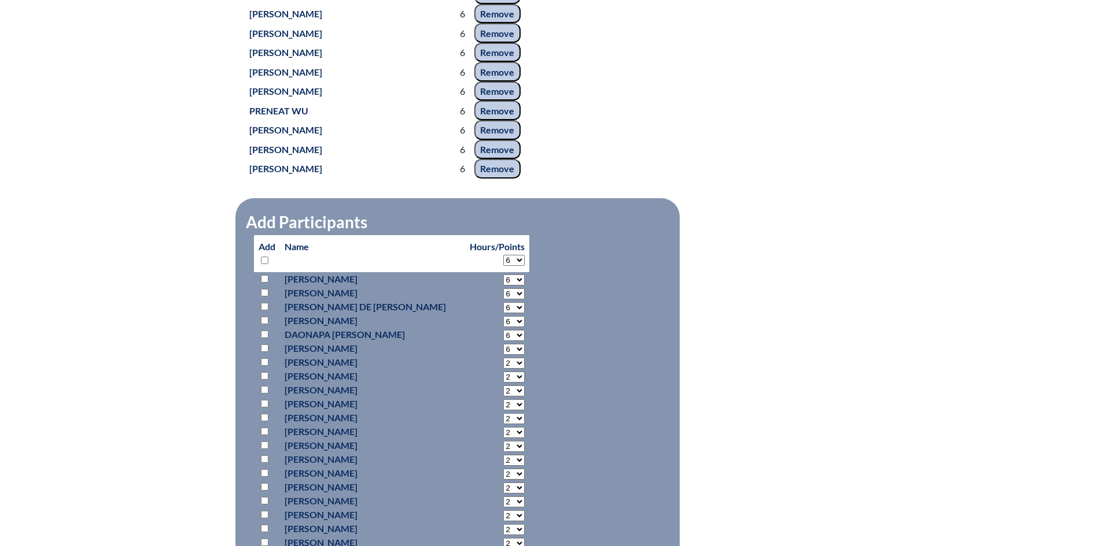
select select "6"
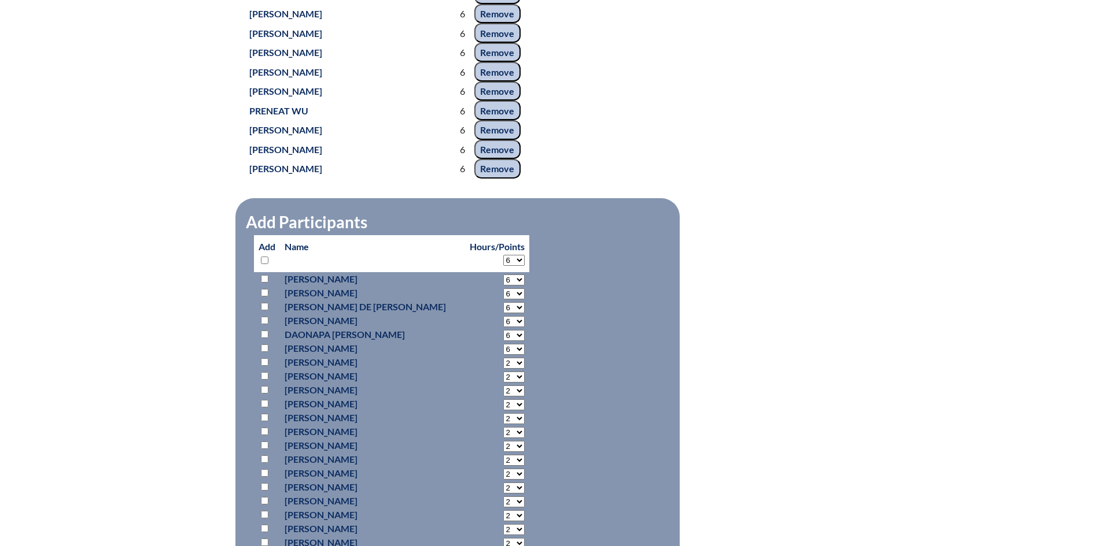
select select "6"
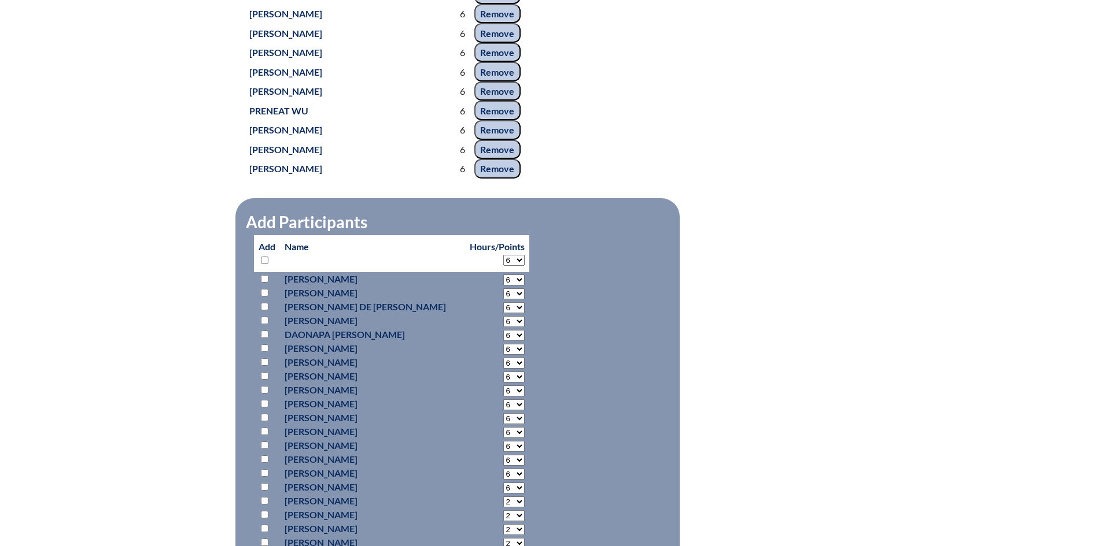
select select "6"
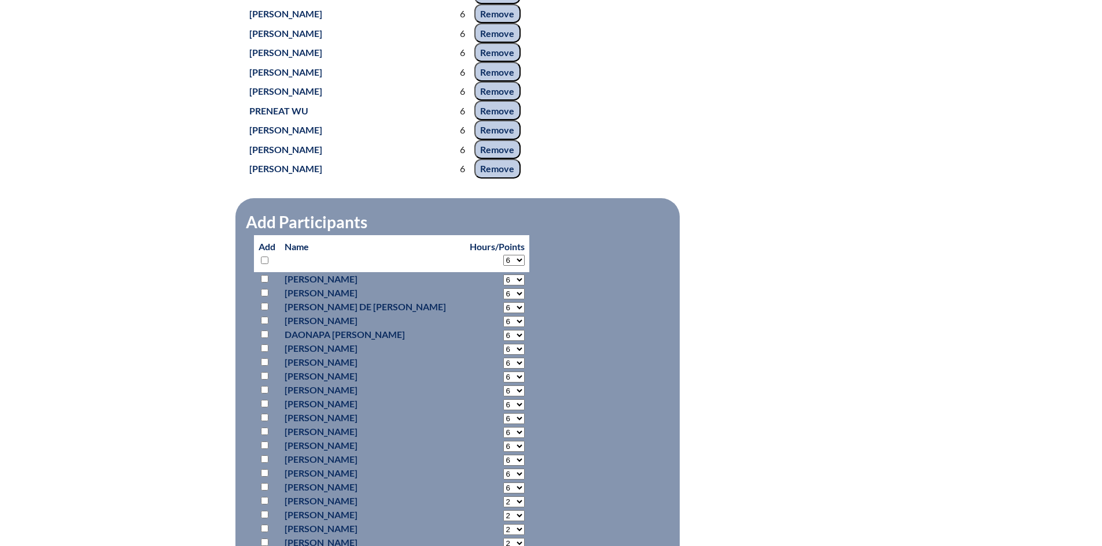
select select "6"
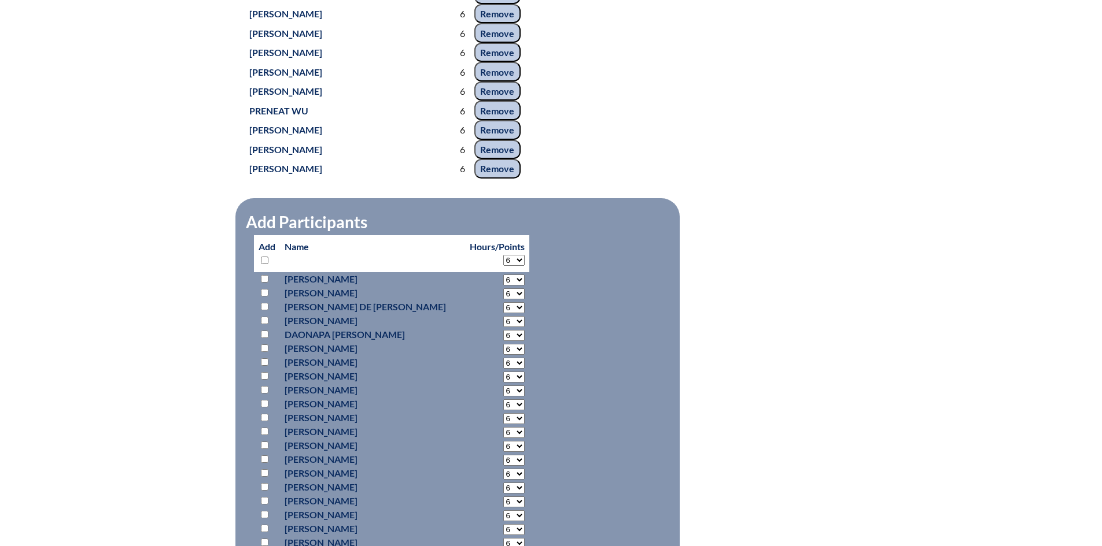
select select "6"
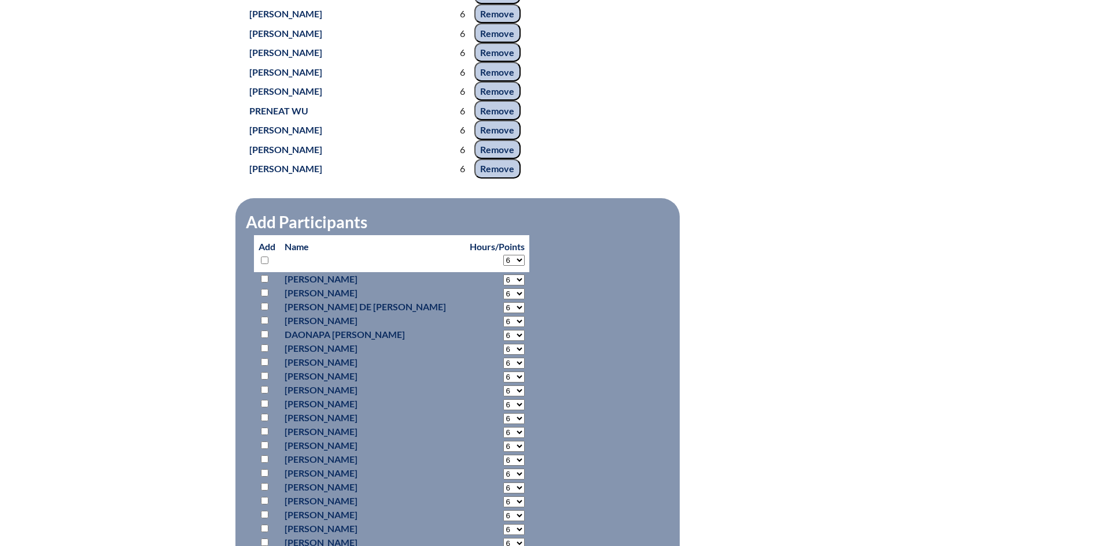
select select "6"
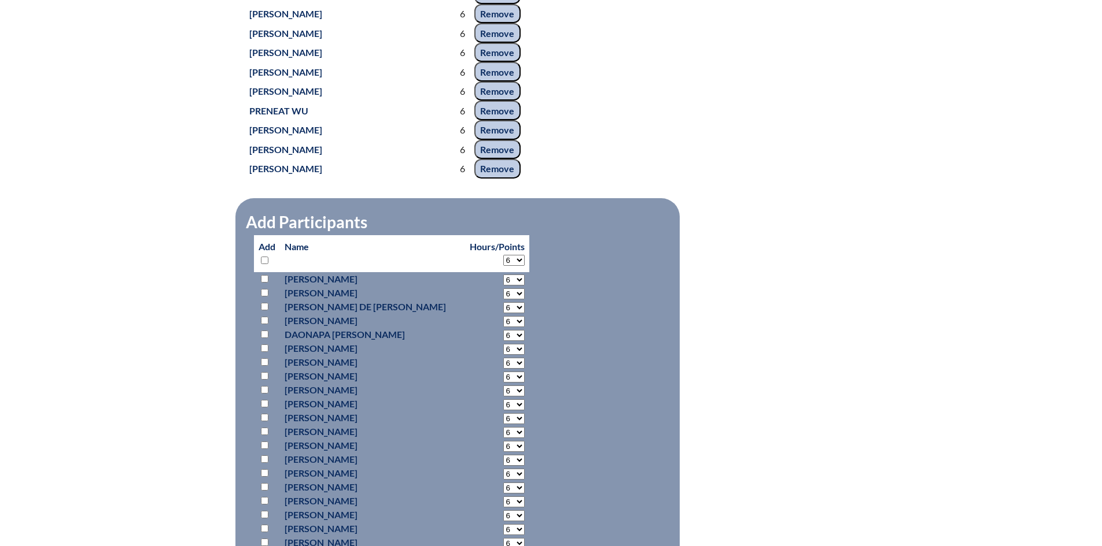
select select "6"
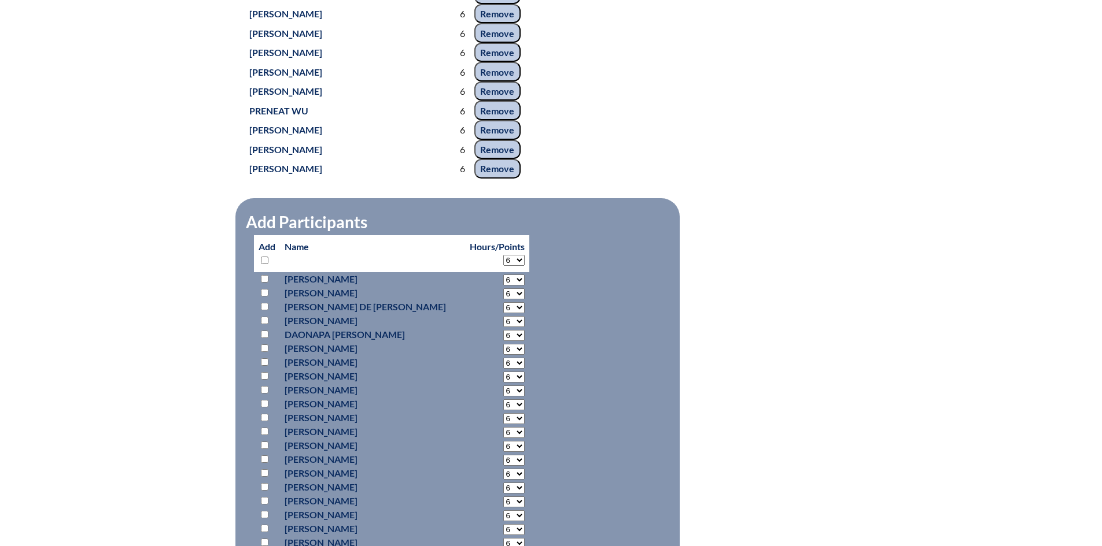
select select "6"
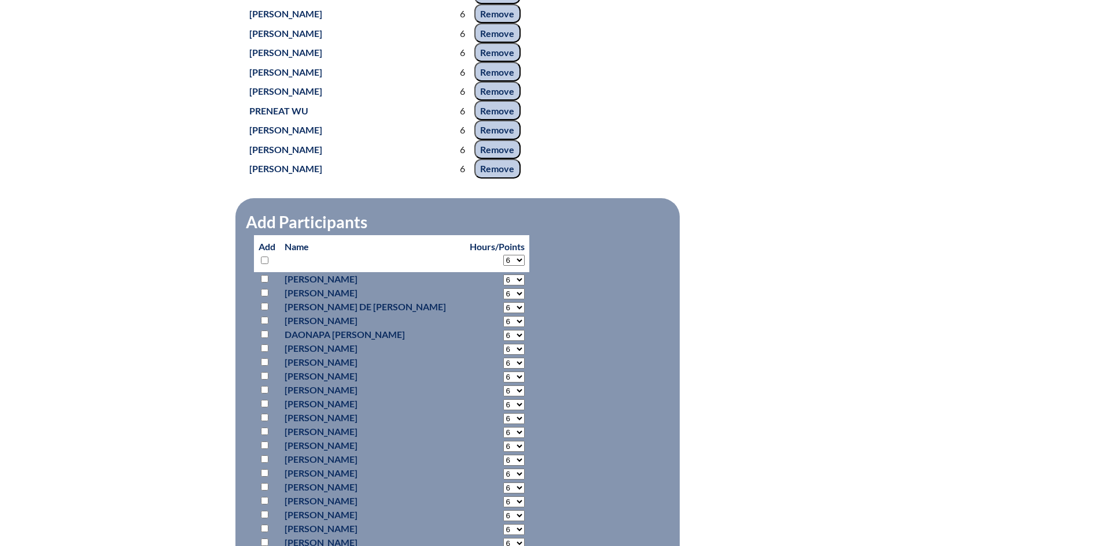
select select "6"
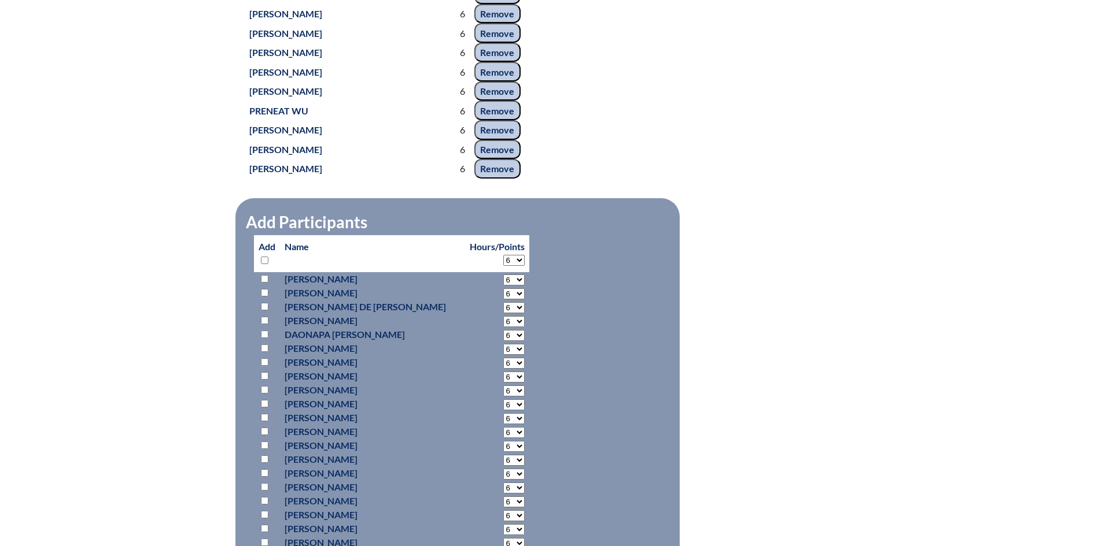
select select "6"
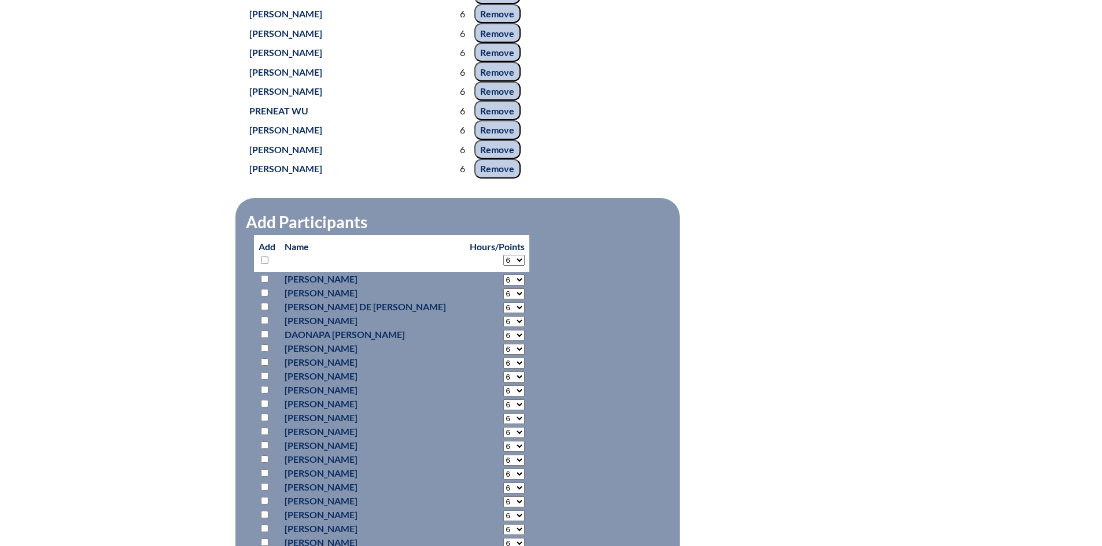
select select "6"
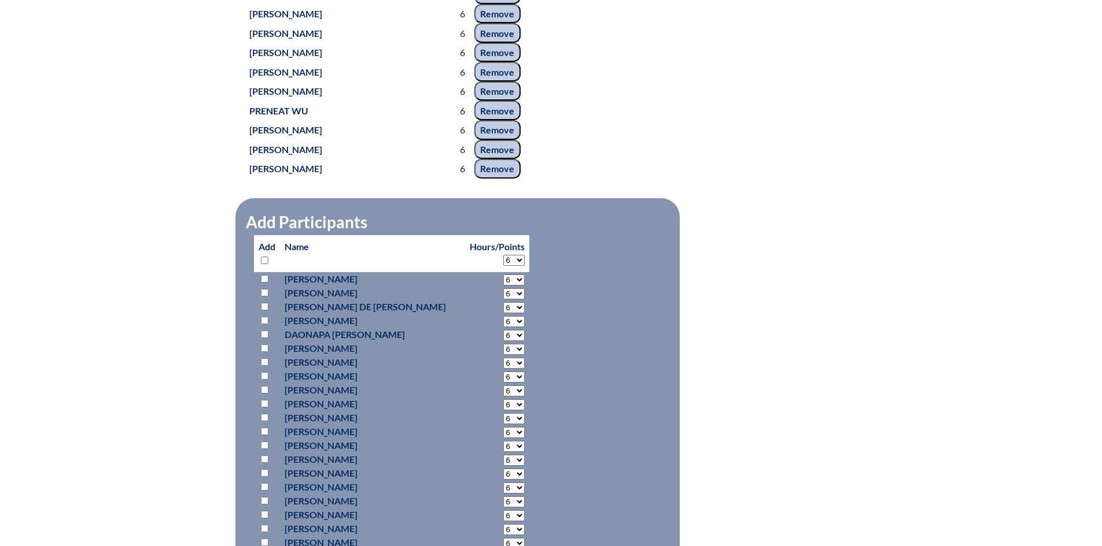
select select "6"
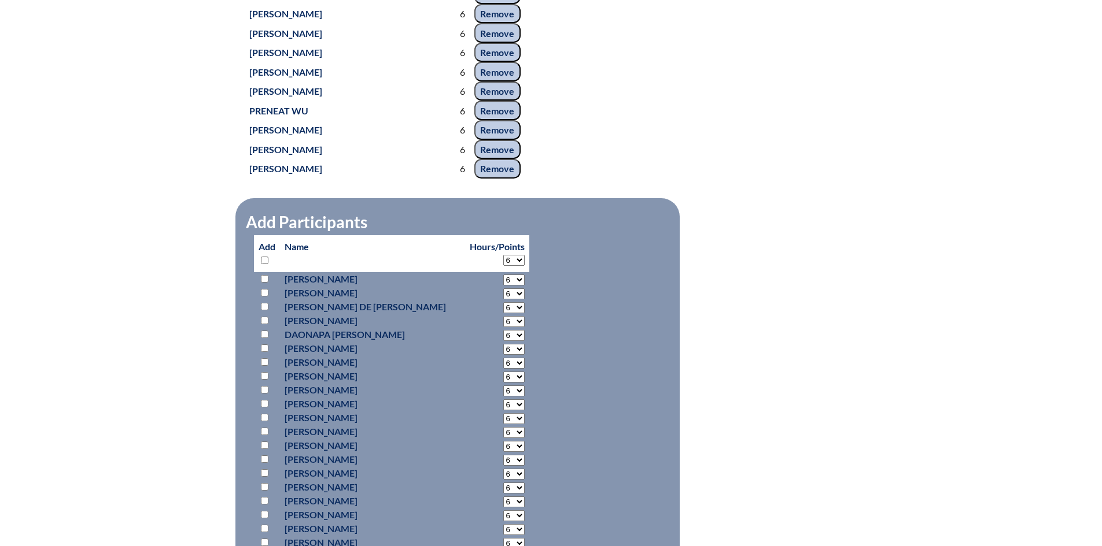
select select "6"
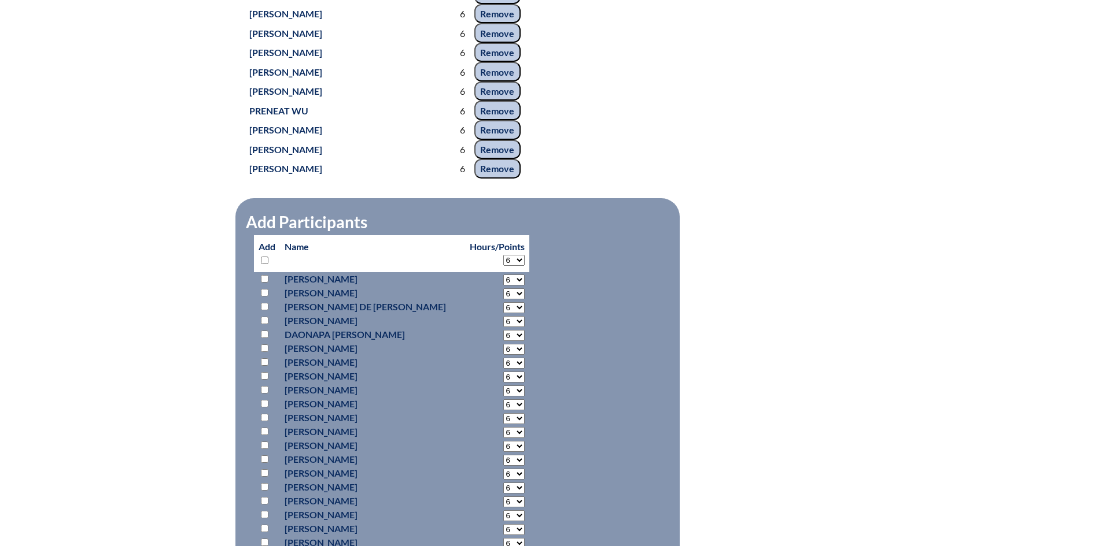
select select "6"
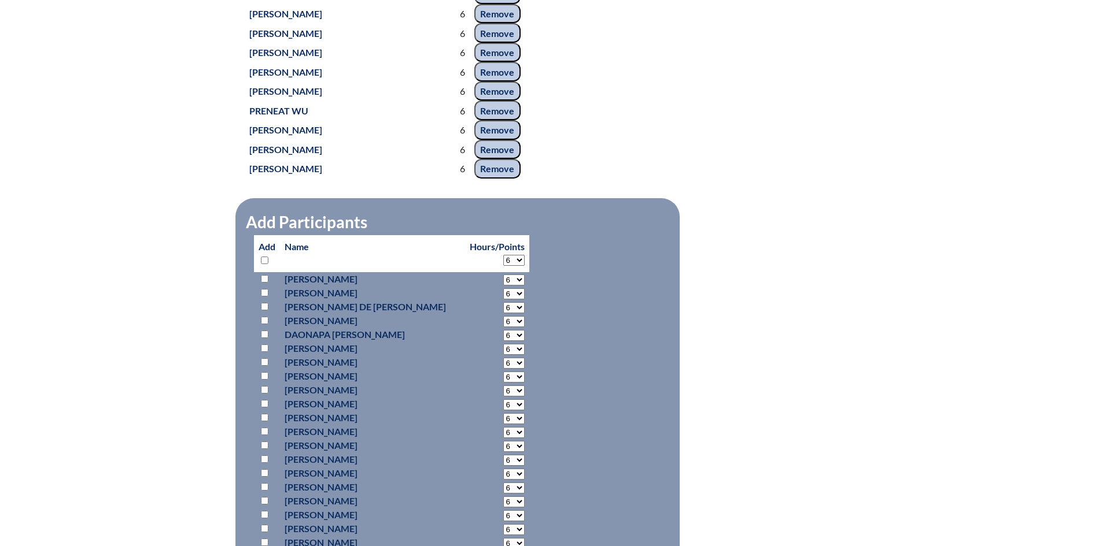
select select "6"
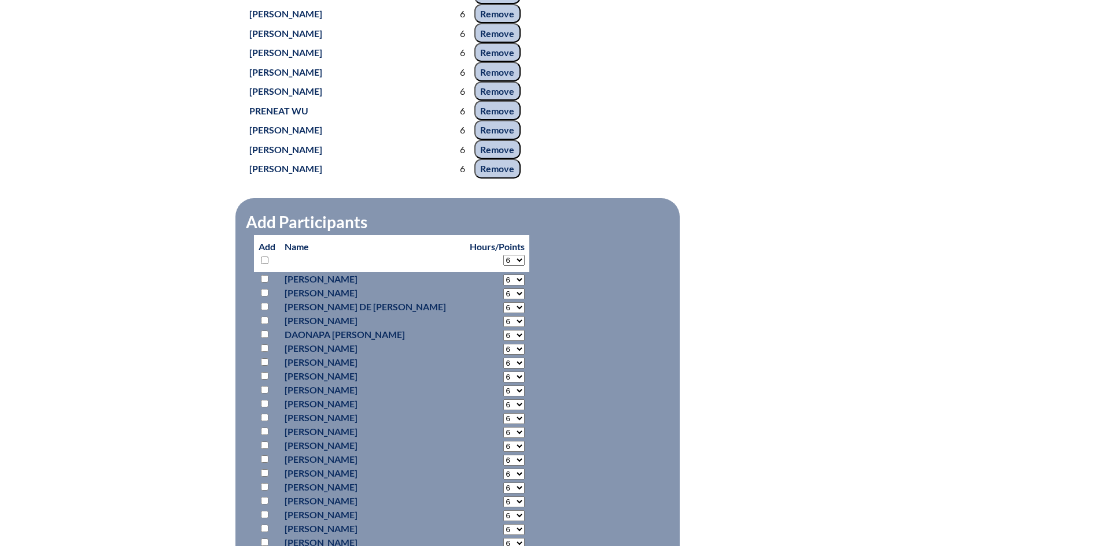
select select "6"
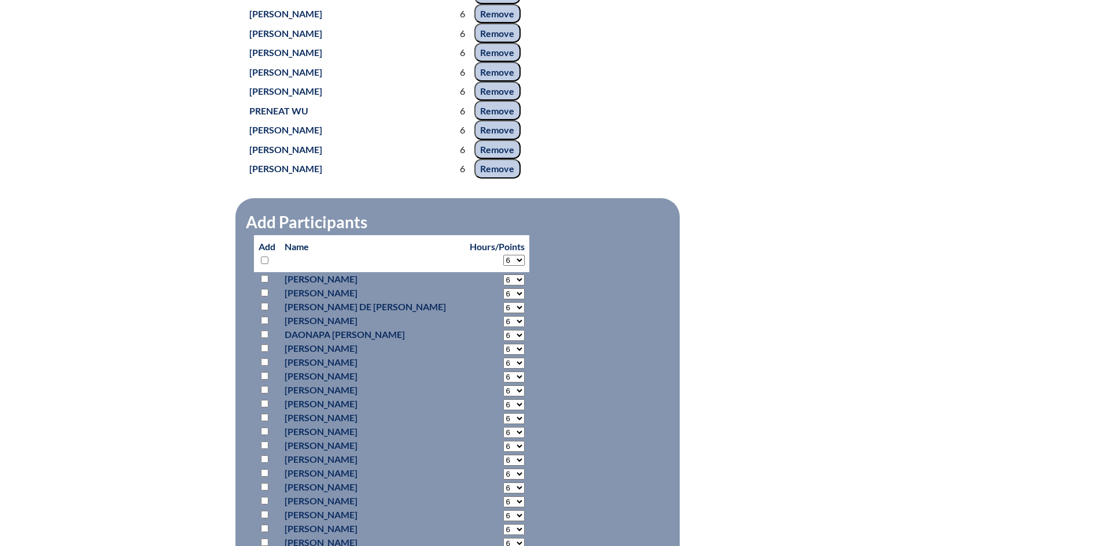
select select "6"
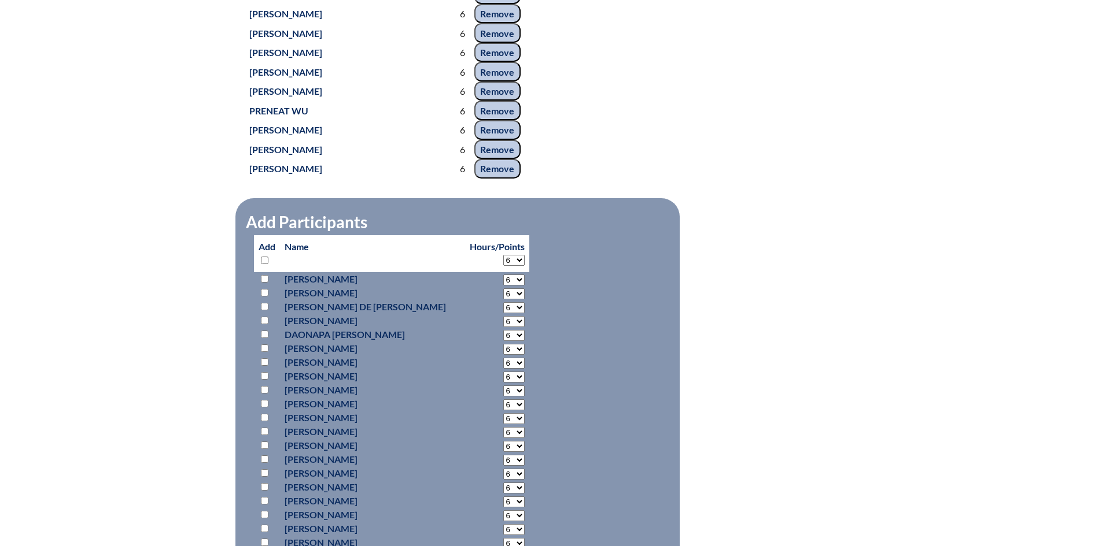
select select "6"
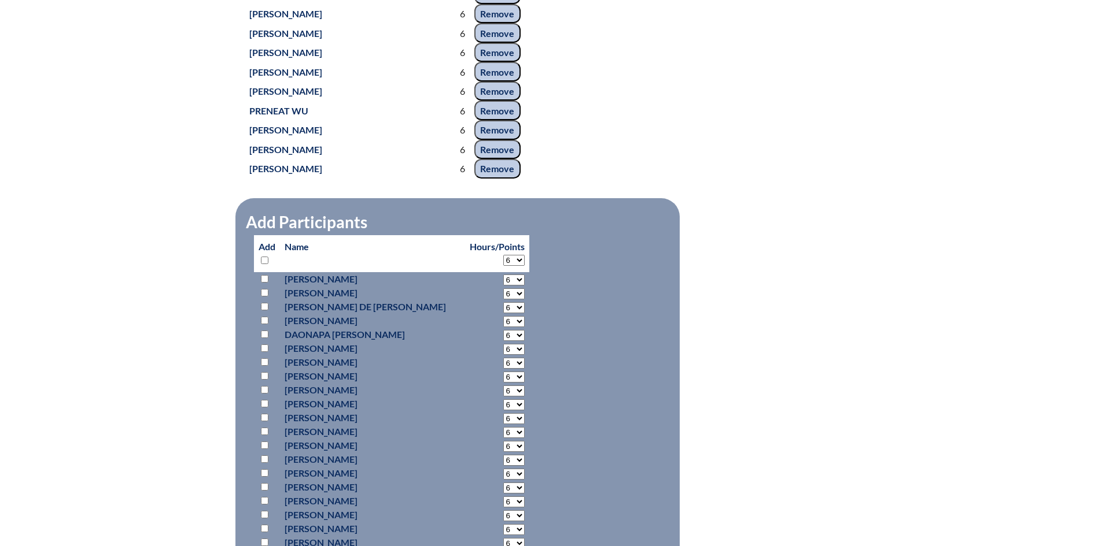
select select "6"
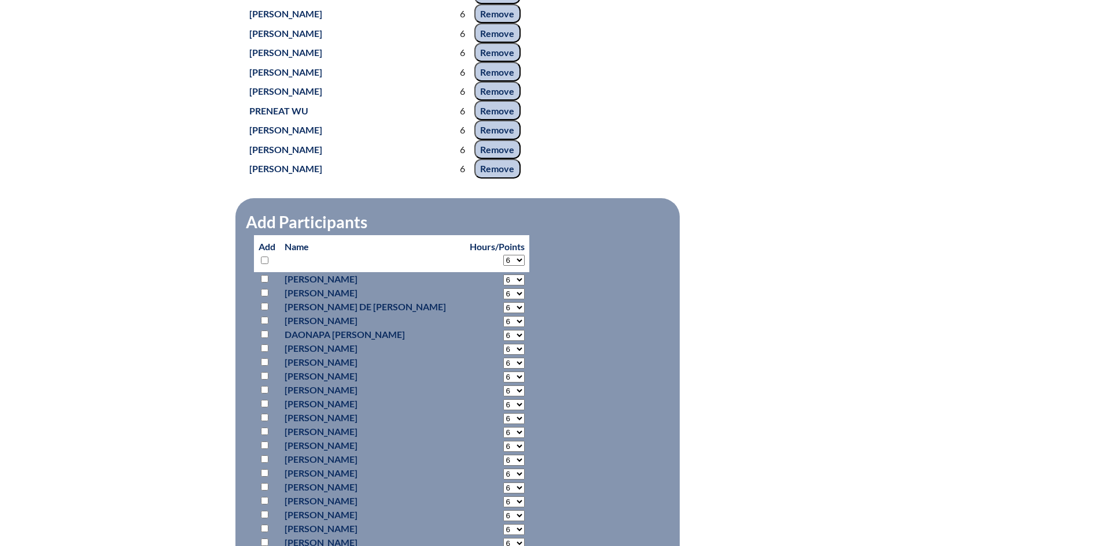
select select "6"
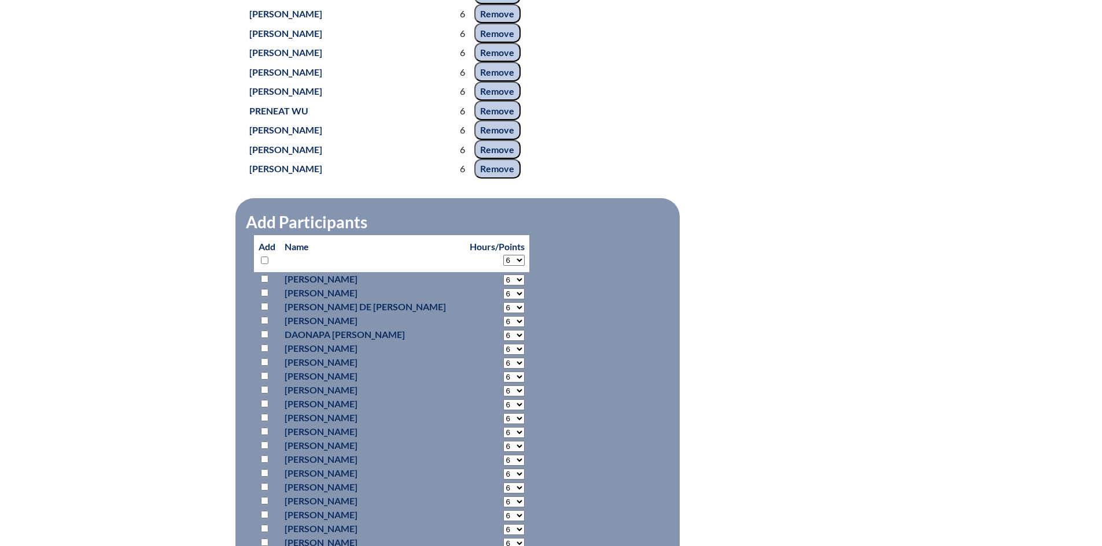
select select "6"
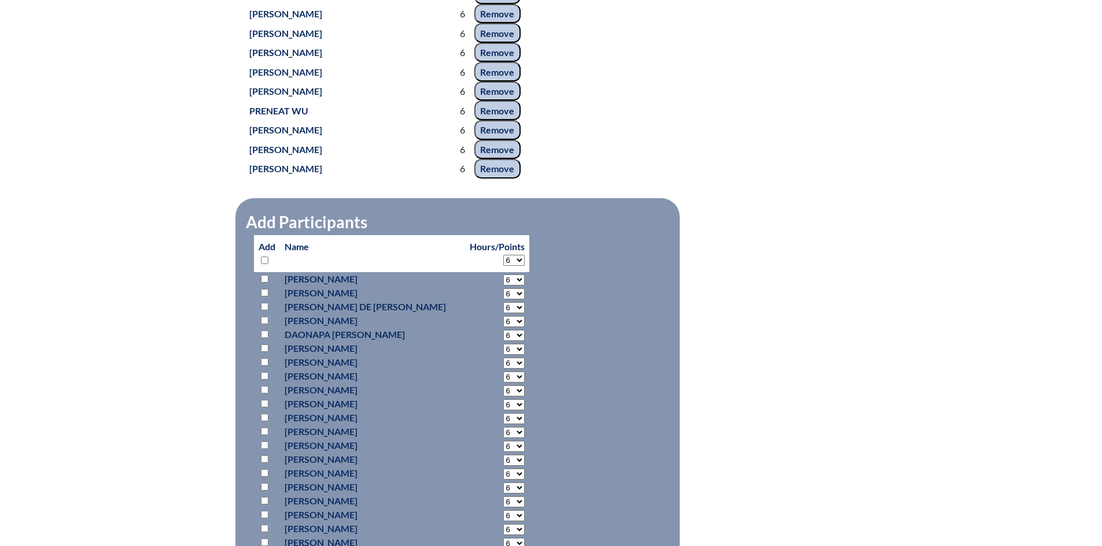
select select "6"
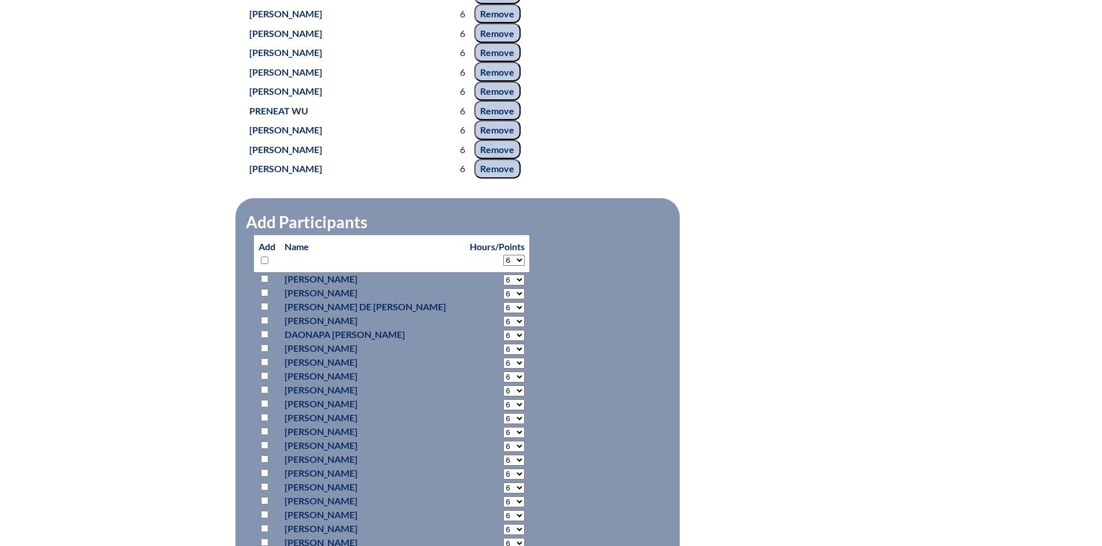
select select "6"
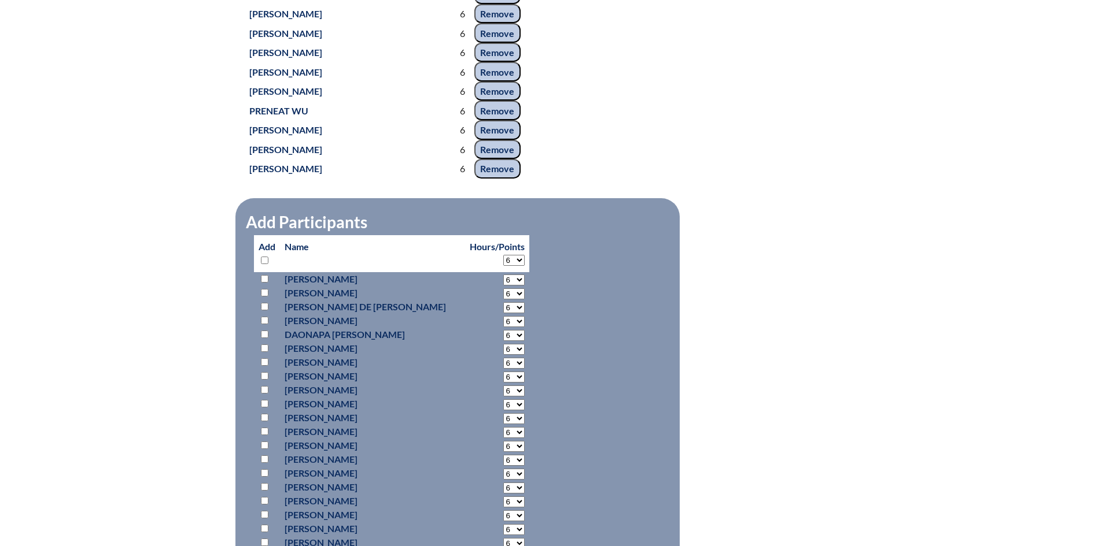
select select "6"
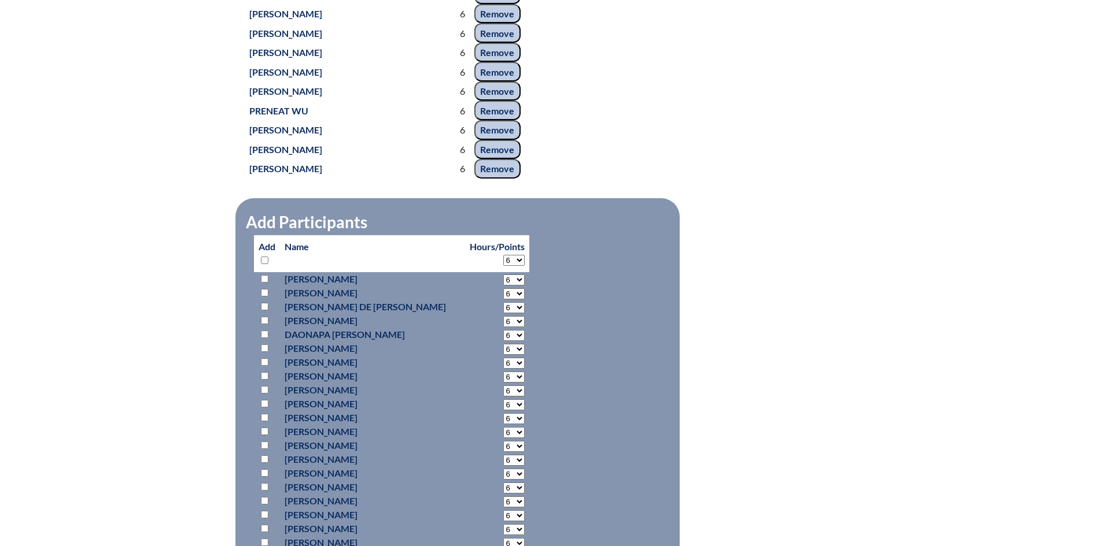
select select "6"
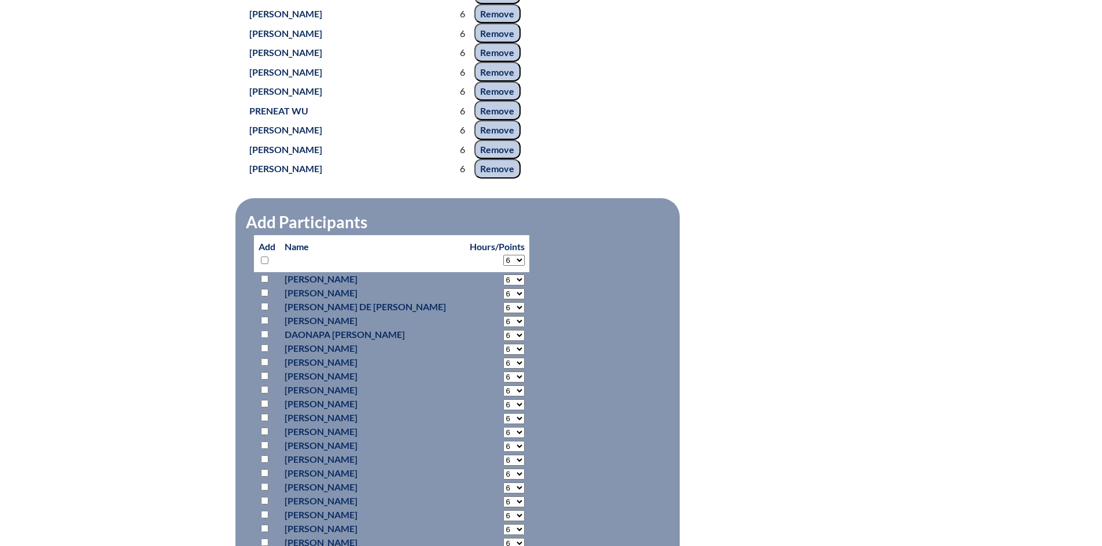
select select "6"
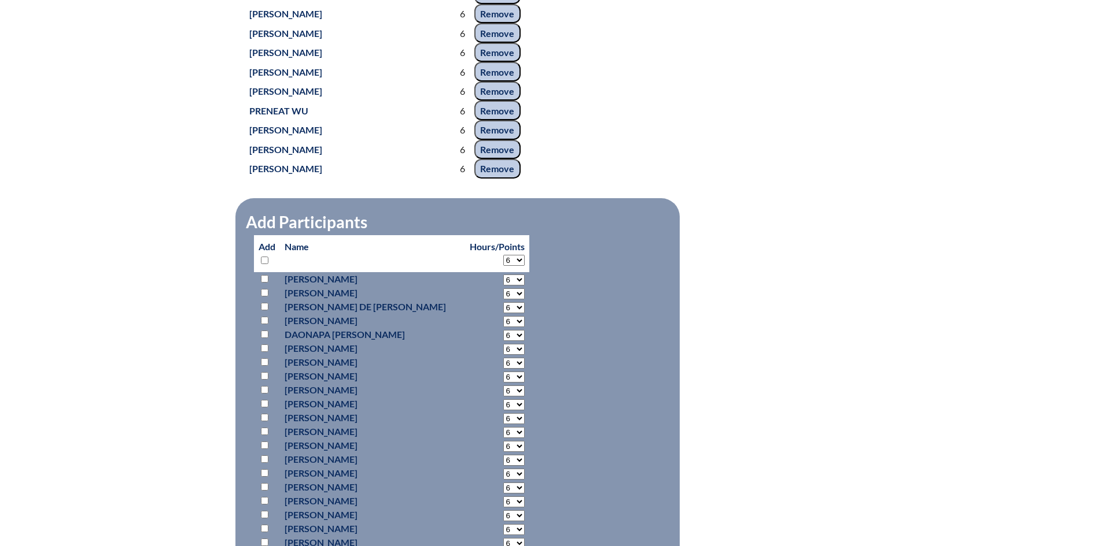
select select "6"
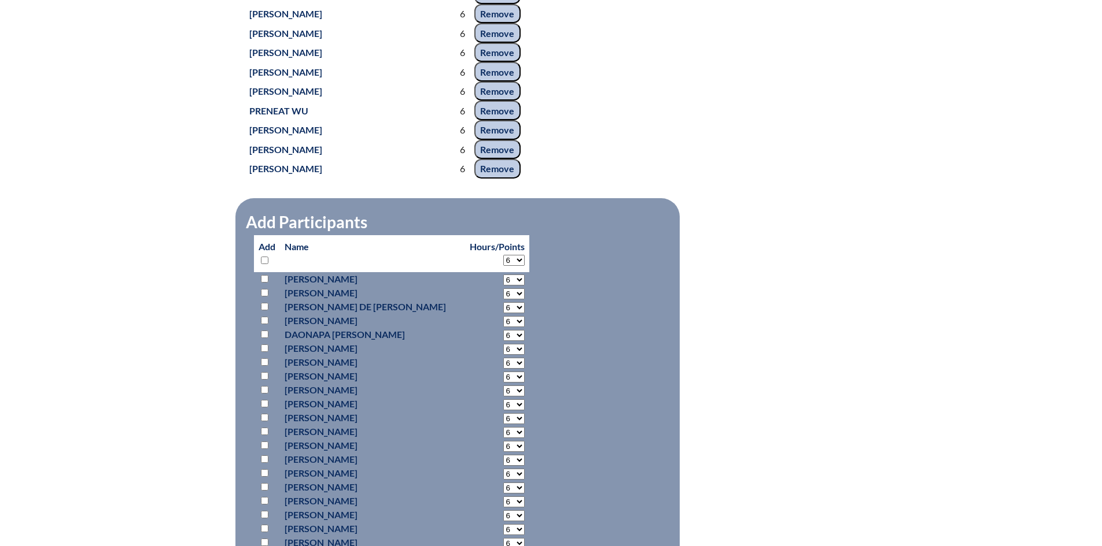
select select "6"
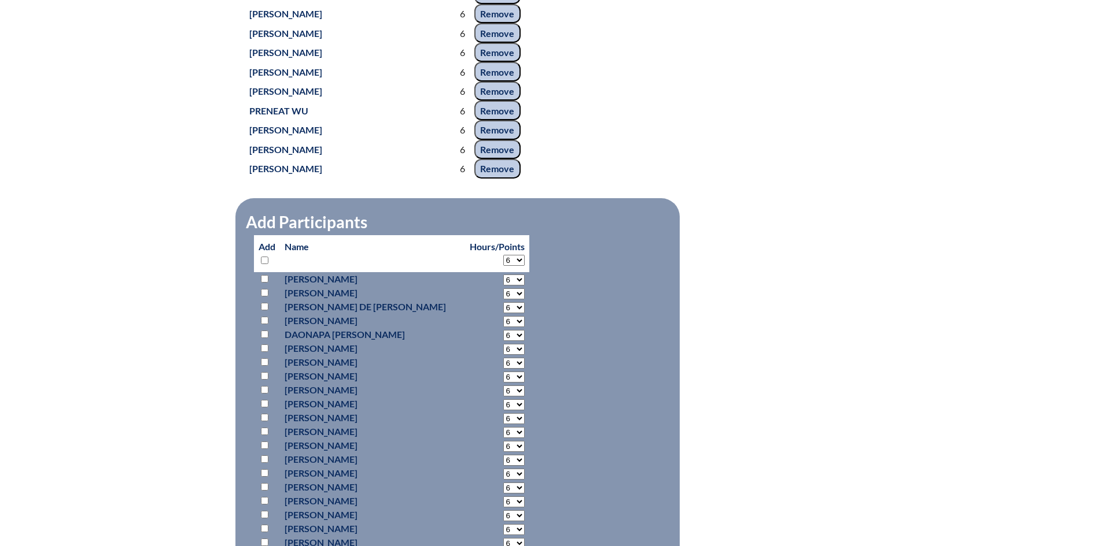
select select "6"
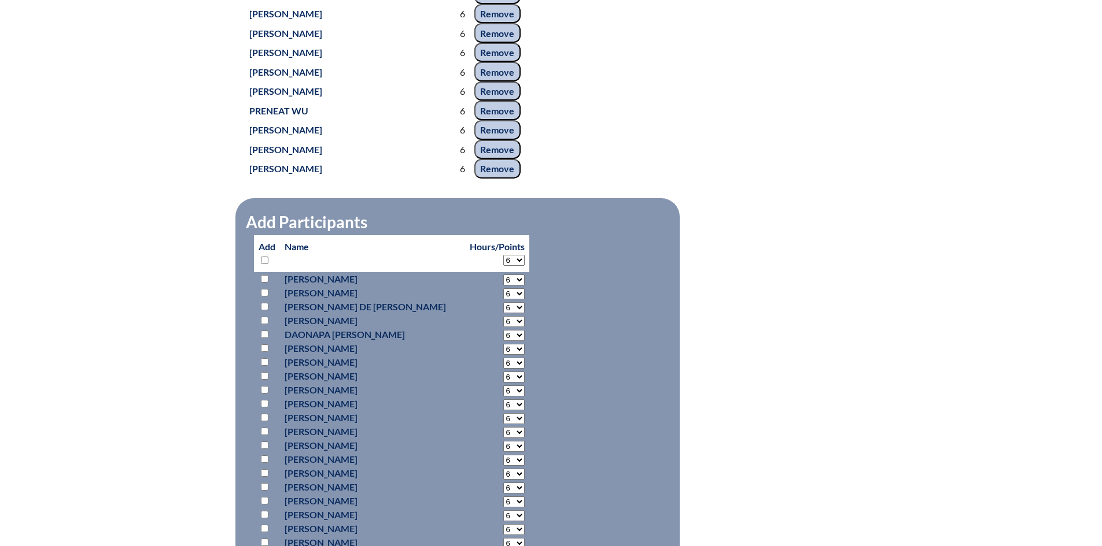
select select "6"
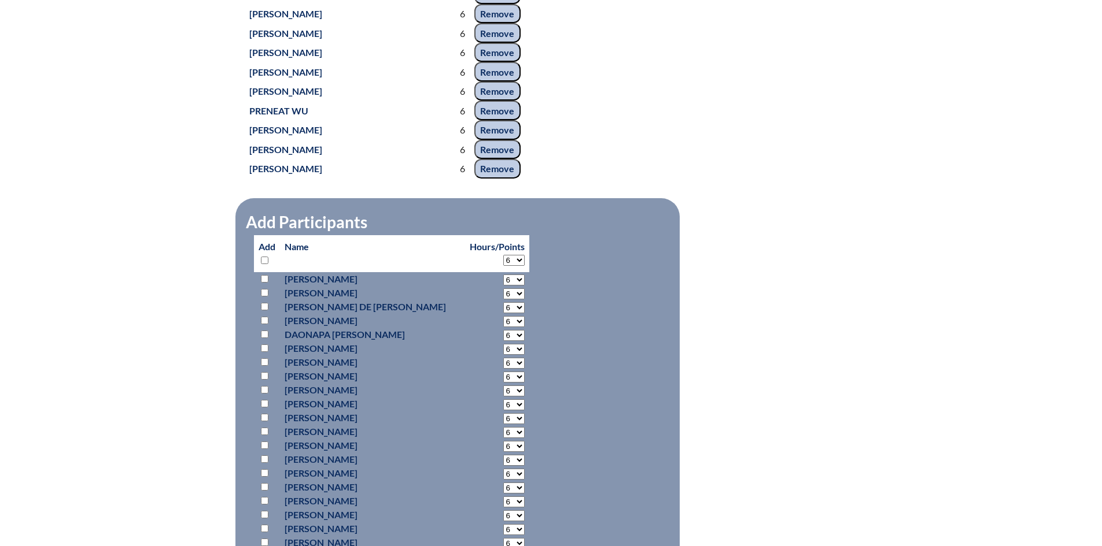
select select "6"
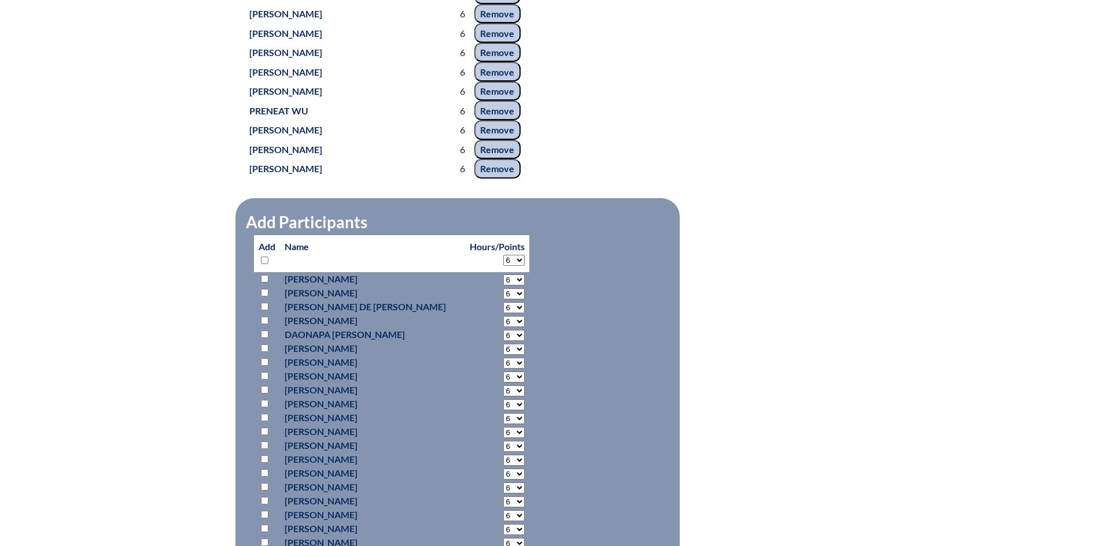
select select "6"
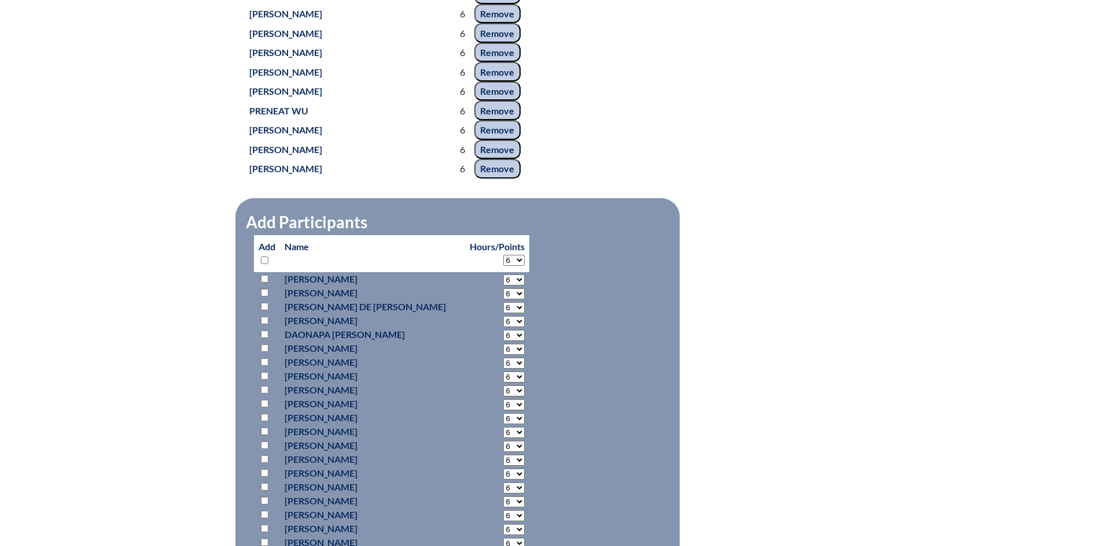
select select "6"
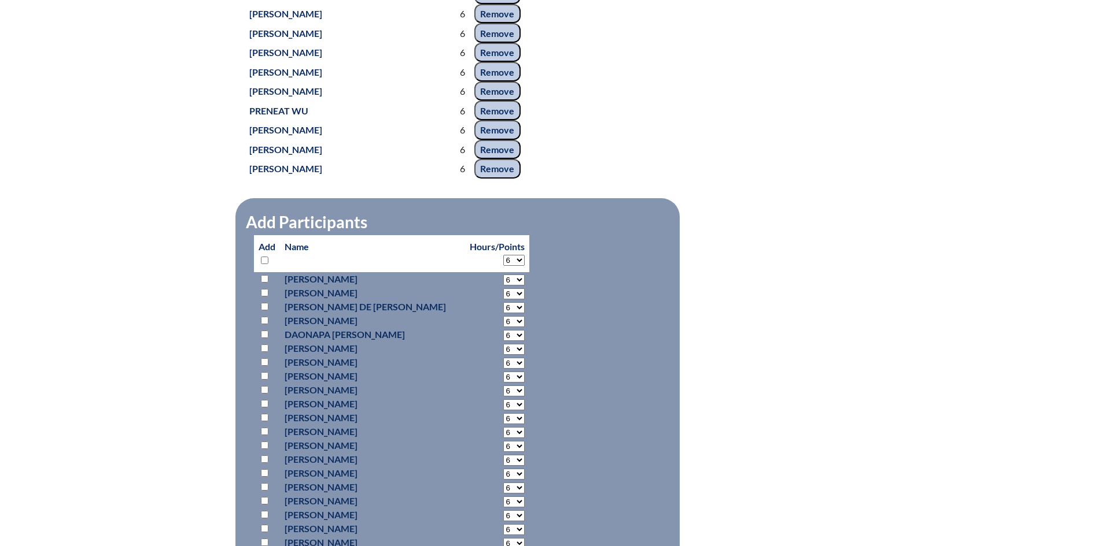
select select "6"
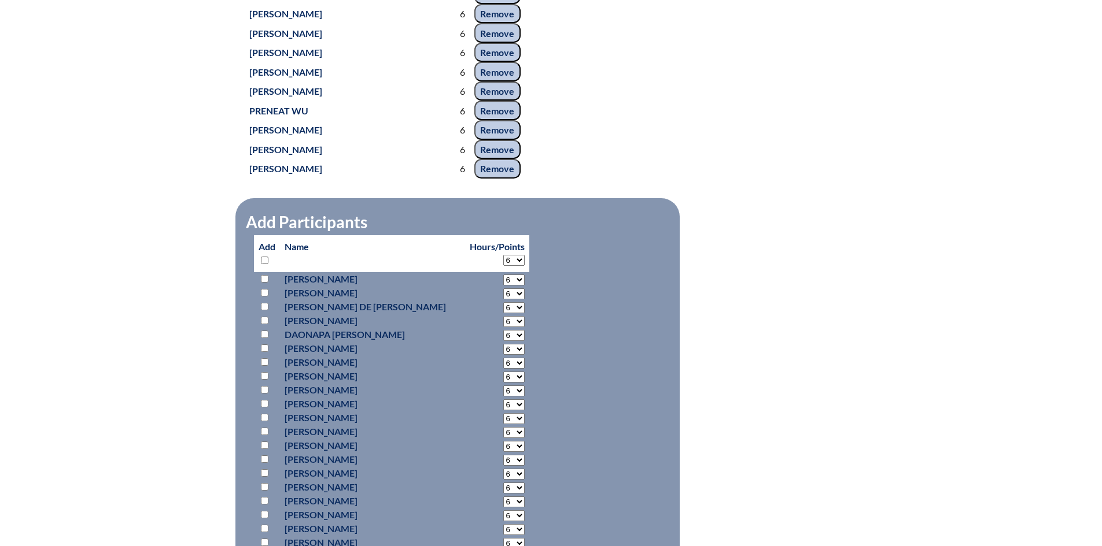
select select "6"
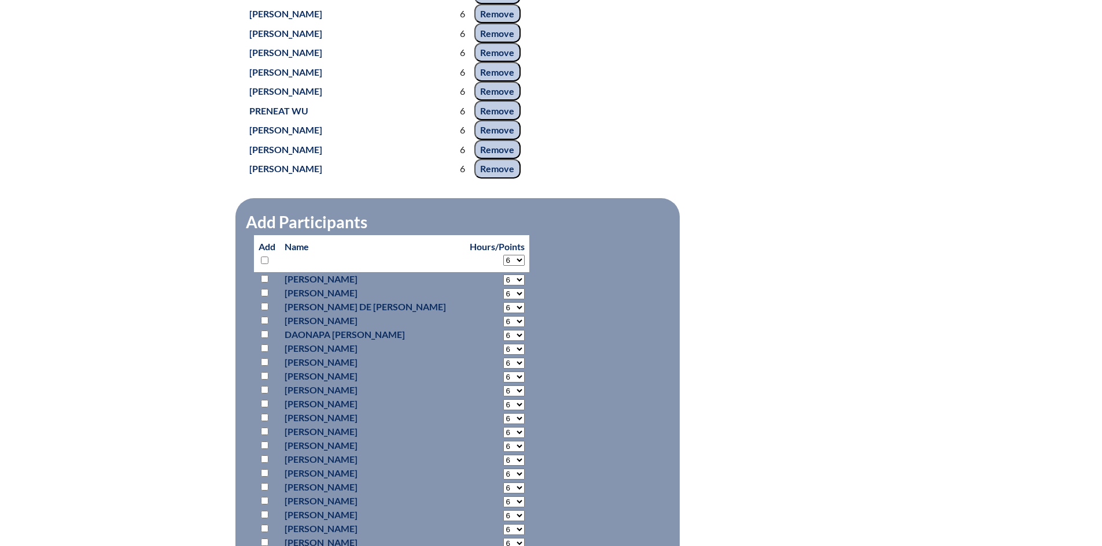
select select "6"
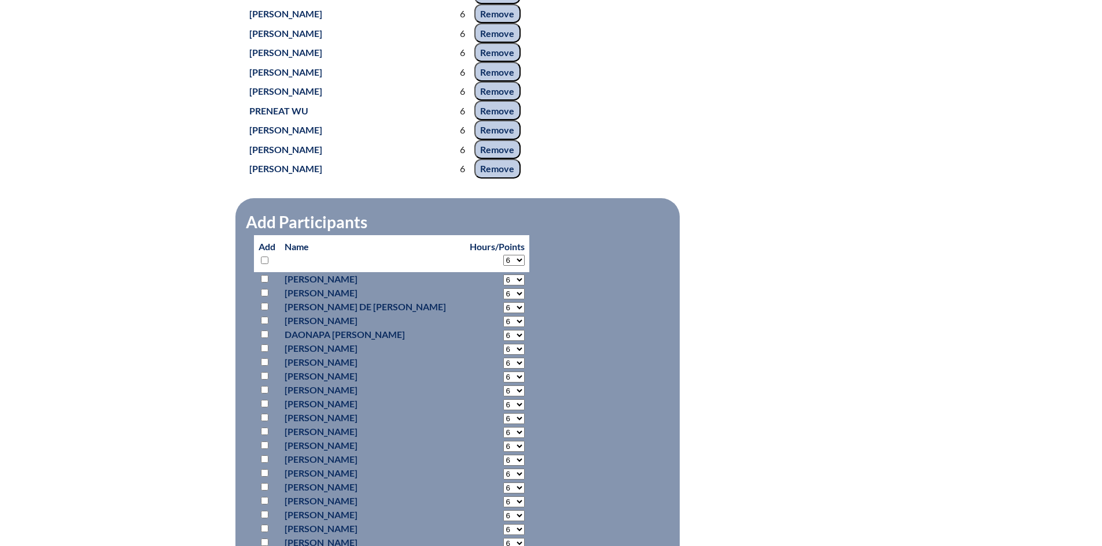
select select "6"
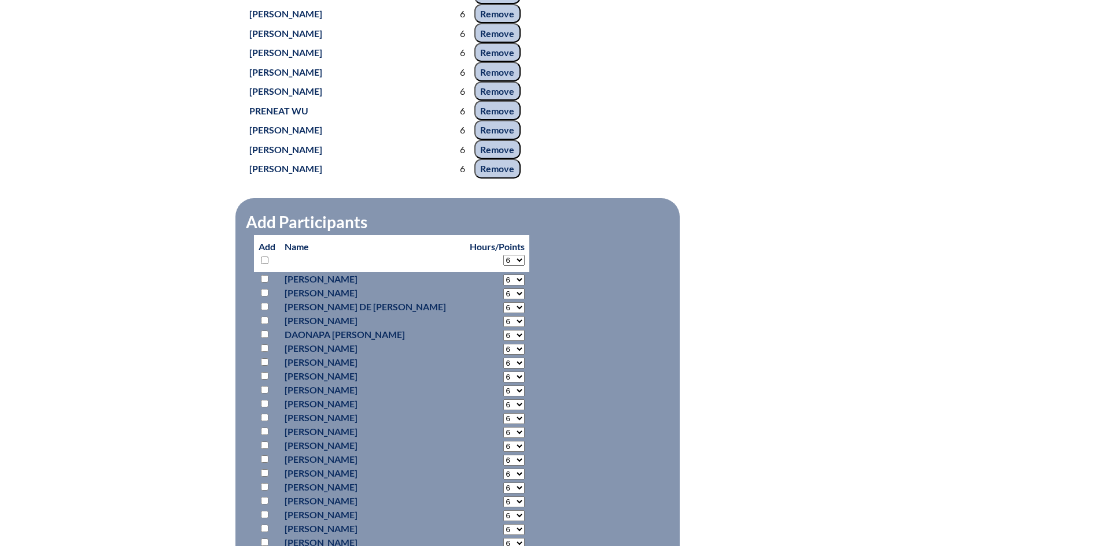
select select "6"
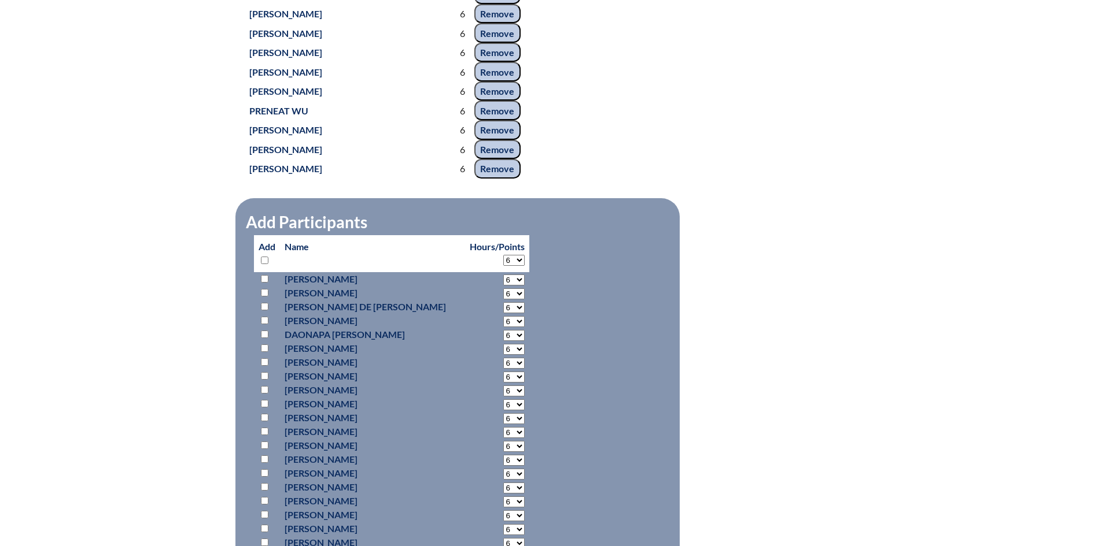
select select "6"
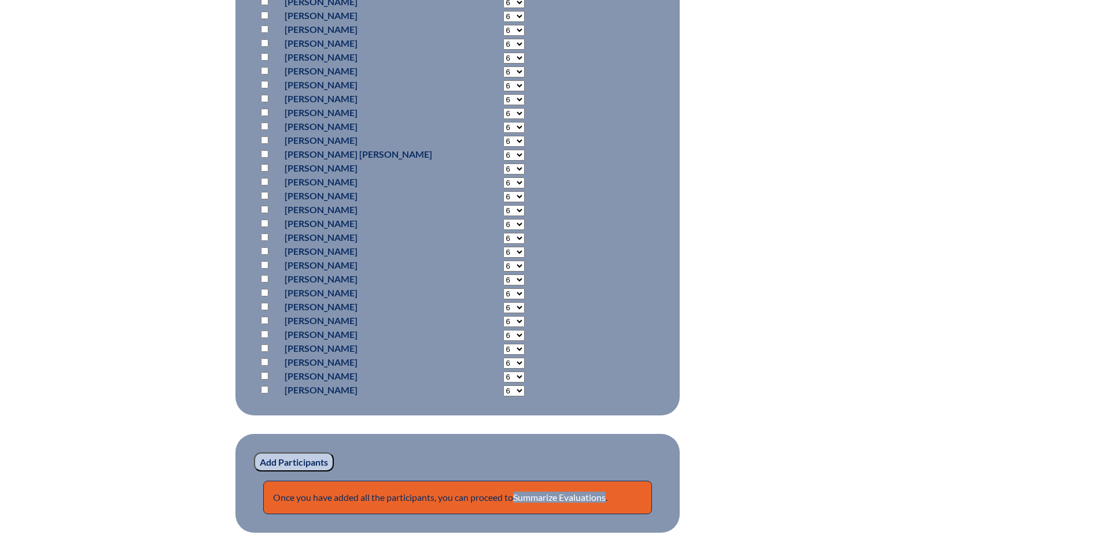
scroll to position [8906, 0]
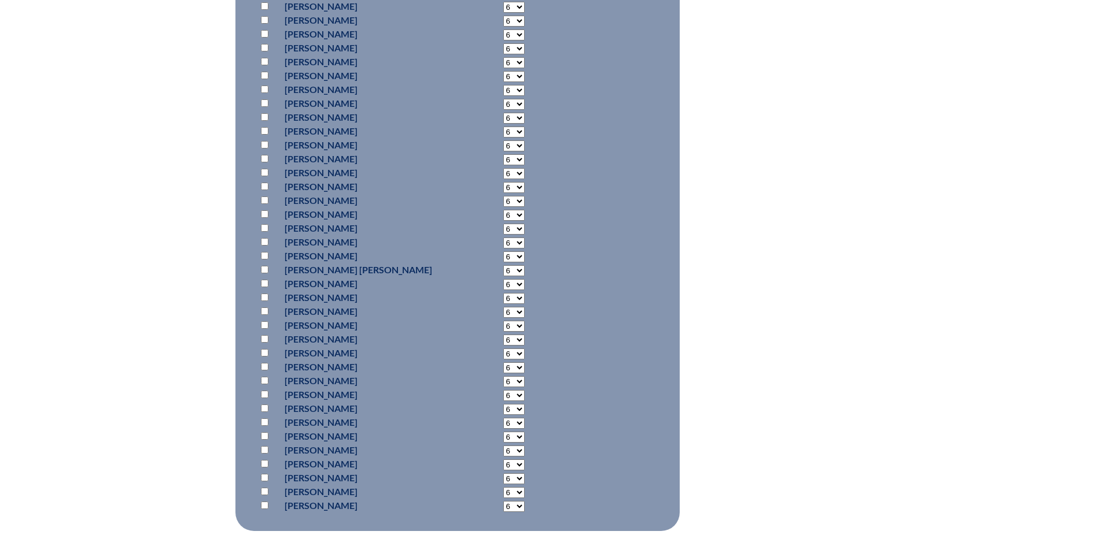
click at [266, 252] on input "checkbox" at bounding box center [265, 256] width 8 height 8
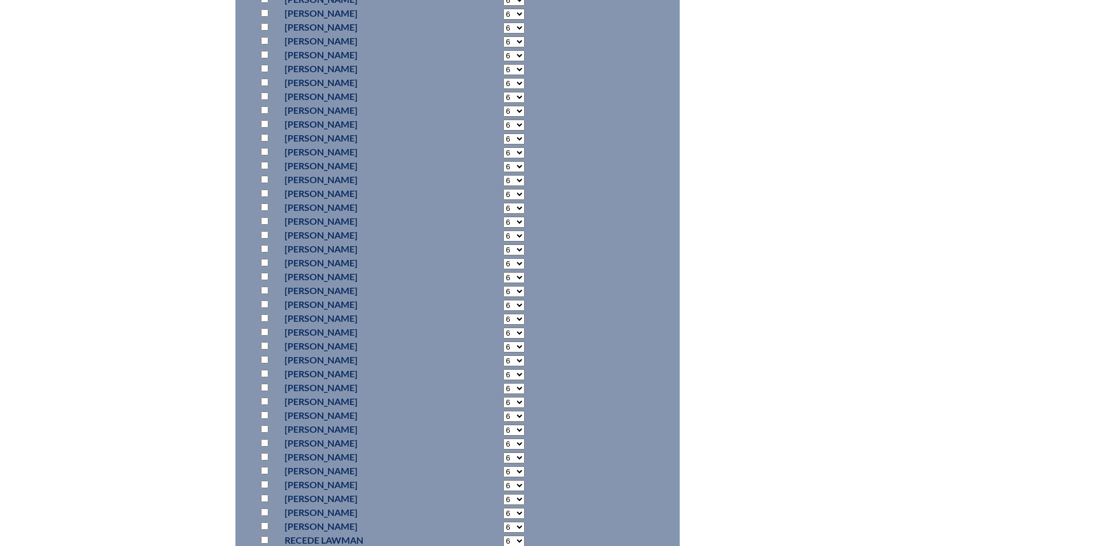
scroll to position [6766, 0]
click at [267, 268] on input "checkbox" at bounding box center [265, 272] width 8 height 8
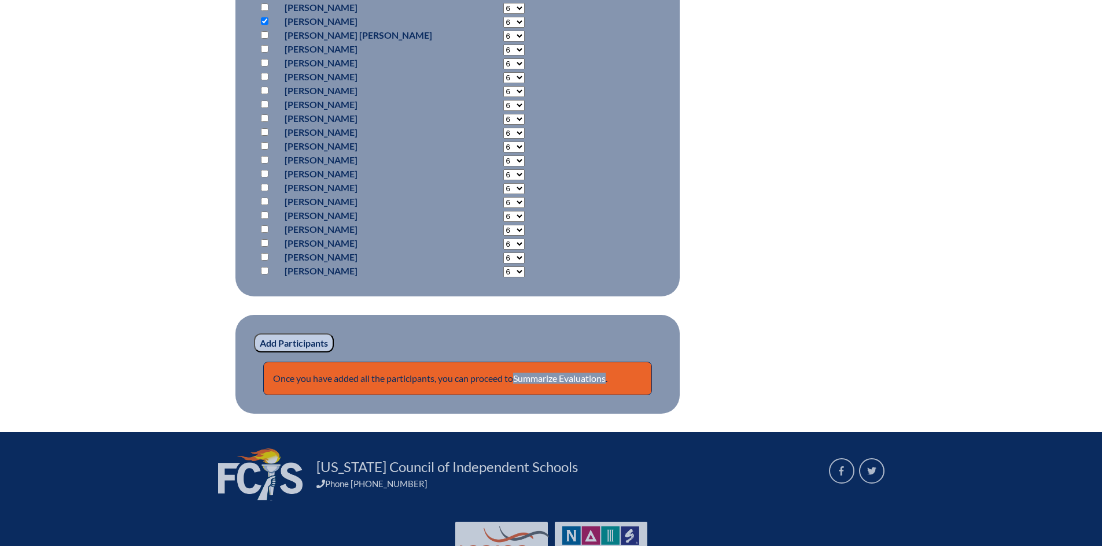
scroll to position [9192, 0]
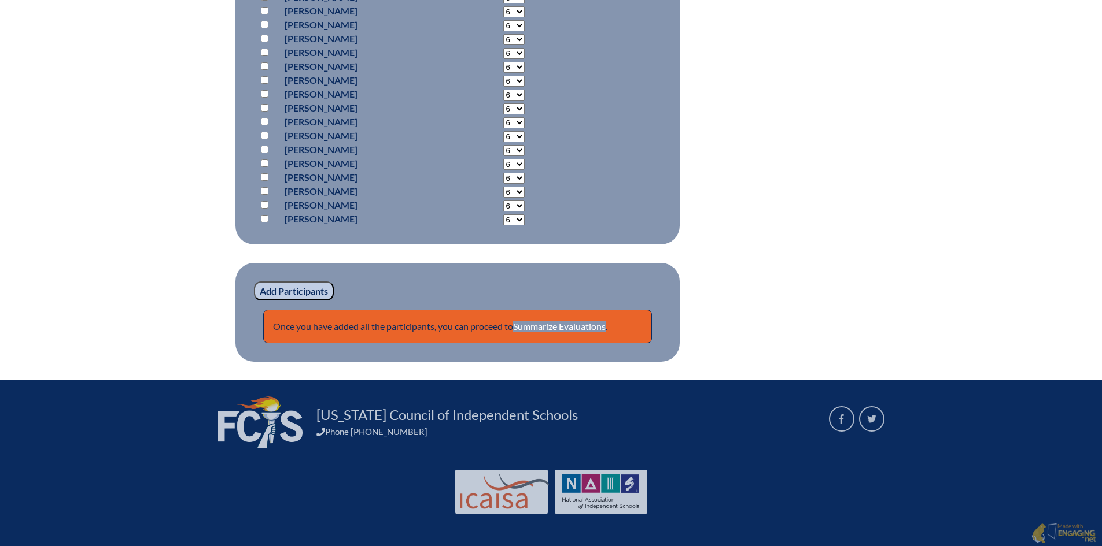
click at [315, 286] on input "Add Participants" at bounding box center [294, 292] width 80 height 20
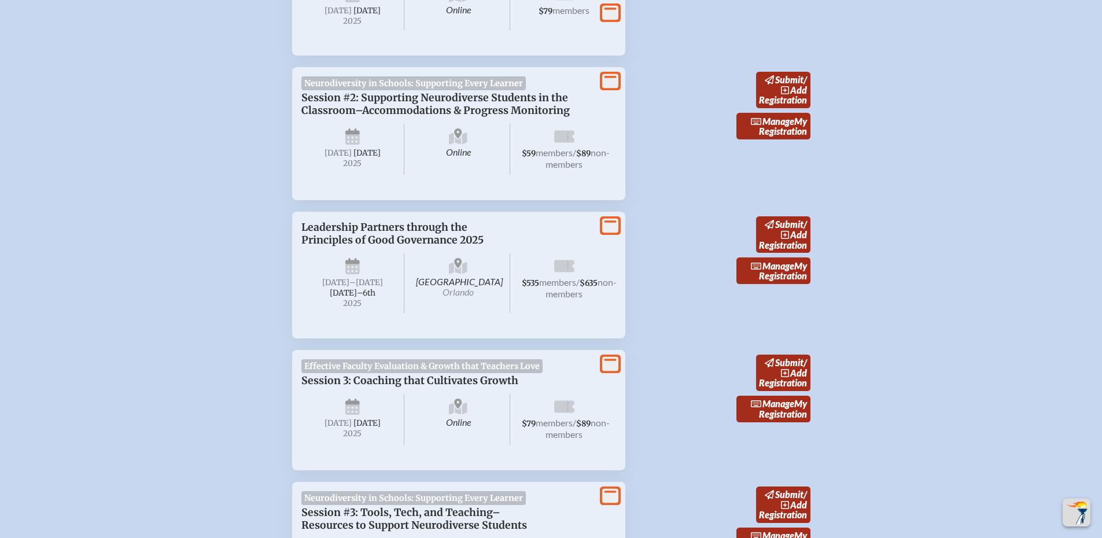
scroll to position [1535, 0]
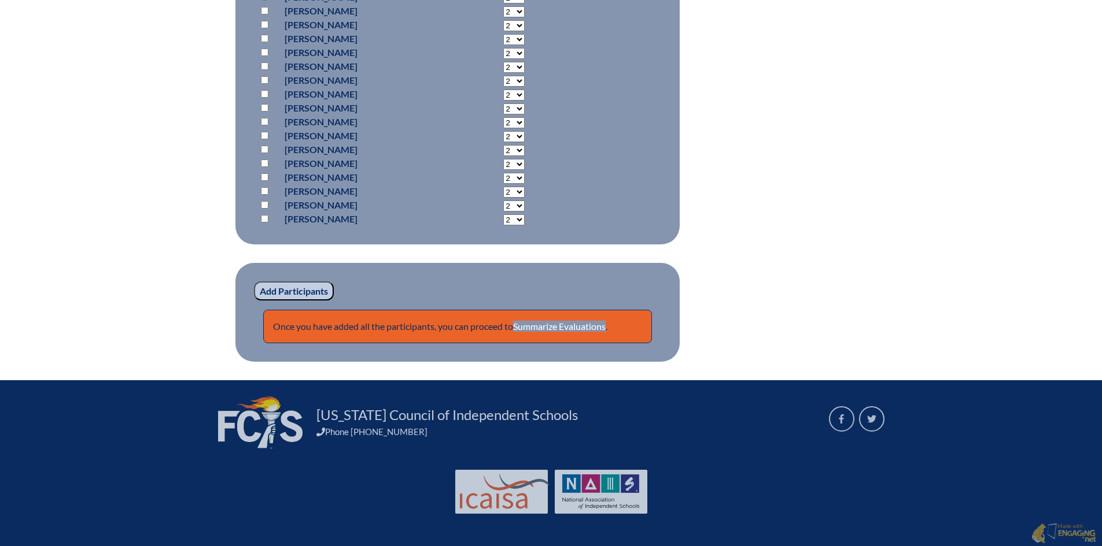
scroll to position [9203, 0]
